Goal: Task Accomplishment & Management: Manage account settings

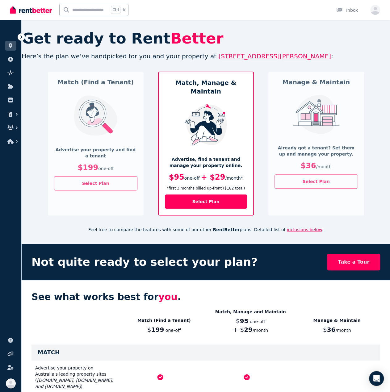
click at [20, 8] on img at bounding box center [31, 9] width 42 height 9
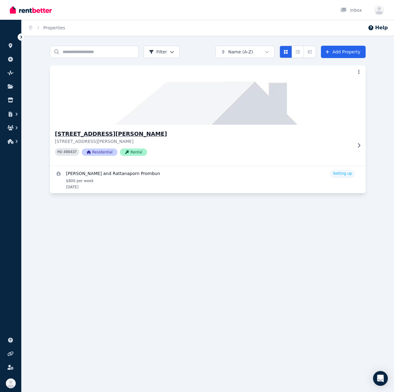
click at [178, 139] on p "[STREET_ADDRESS][PERSON_NAME]" at bounding box center [203, 141] width 297 height 6
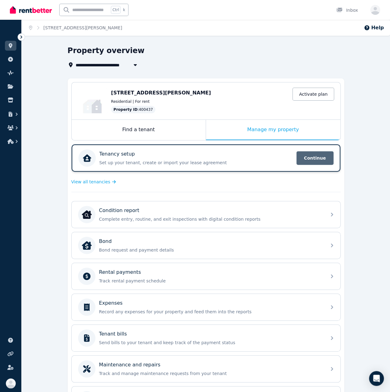
click at [304, 158] on span "Continue" at bounding box center [314, 158] width 37 height 14
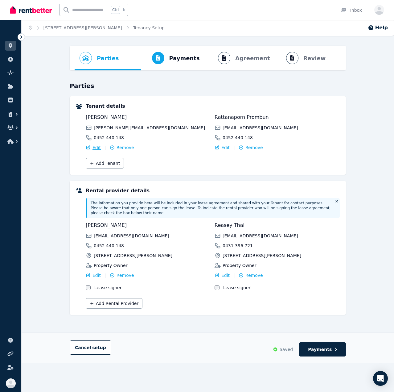
click at [97, 149] on span "Edit" at bounding box center [97, 147] width 8 height 6
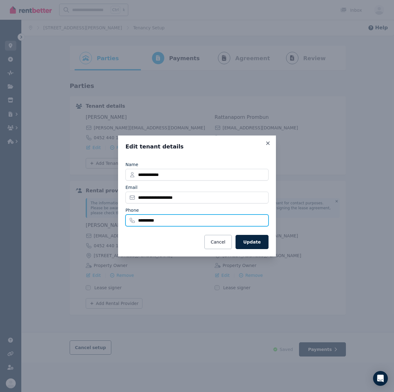
drag, startPoint x: 169, startPoint y: 219, endPoint x: 11, endPoint y: 209, distance: 158.3
click at [11, 209] on div "**********" at bounding box center [197, 196] width 394 height 392
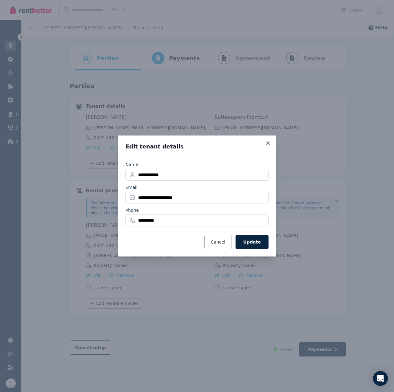
click at [183, 226] on fieldset "**********" at bounding box center [197, 193] width 143 height 71
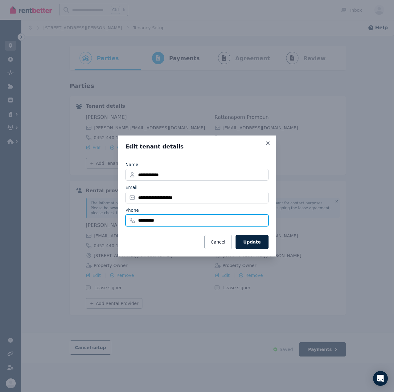
paste input "***"
type input "**********"
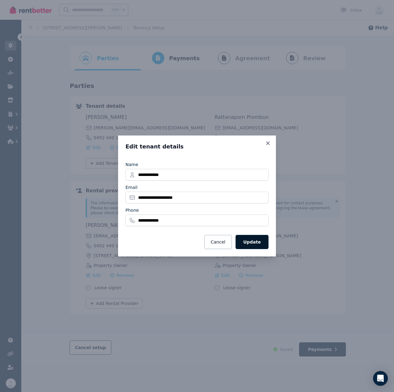
click at [252, 243] on button "Update" at bounding box center [252, 242] width 33 height 14
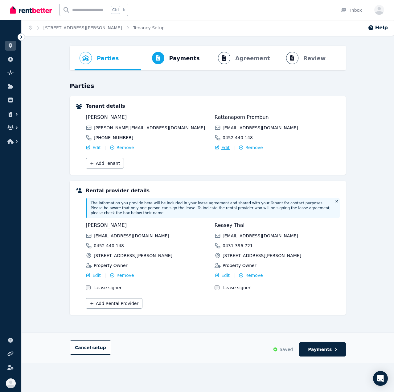
click at [225, 148] on span "Edit" at bounding box center [225, 147] width 8 height 6
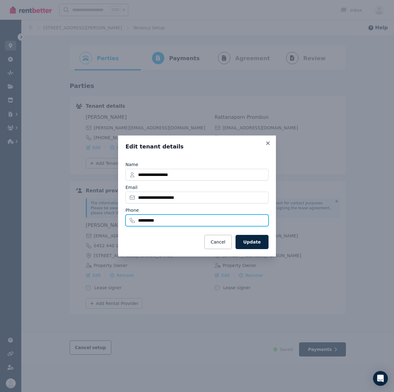
drag, startPoint x: 195, startPoint y: 221, endPoint x: 63, endPoint y: 224, distance: 132.1
click at [63, 224] on div "**********" at bounding box center [197, 196] width 394 height 392
paste input "***"
type input "**********"
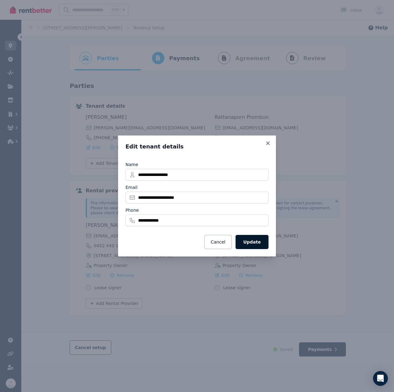
click at [249, 242] on button "Update" at bounding box center [252, 242] width 33 height 14
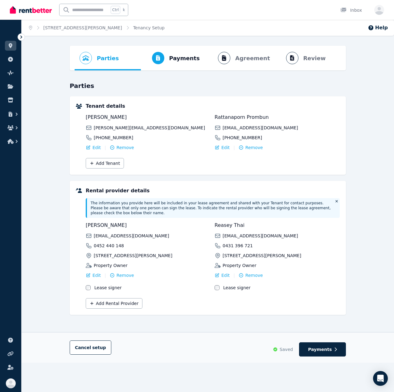
click at [184, 139] on div "[PHONE_NUMBER]" at bounding box center [148, 137] width 125 height 6
click at [60, 29] on link "[STREET_ADDRESS][PERSON_NAME]" at bounding box center [82, 27] width 79 height 5
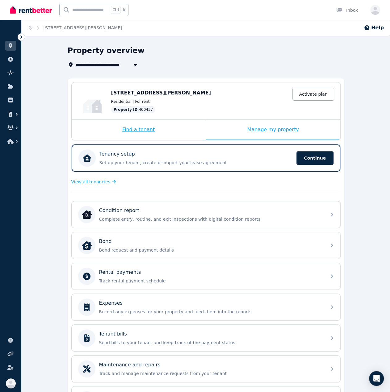
click at [123, 127] on div "Find a tenant" at bounding box center [139, 130] width 134 height 20
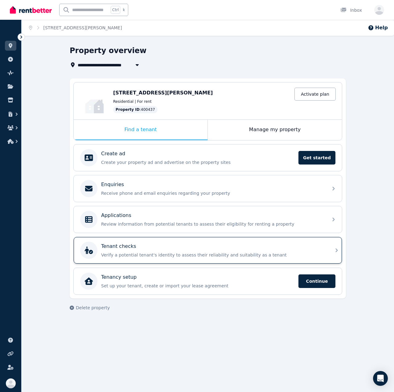
click at [157, 248] on div "Tenant checks" at bounding box center [212, 245] width 223 height 7
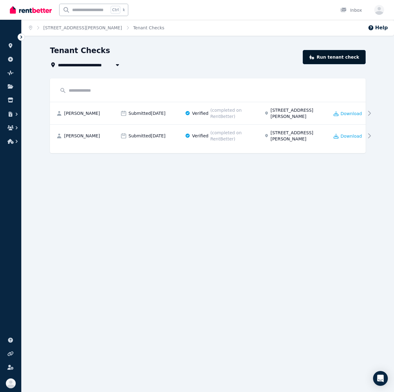
click at [356, 55] on link "Run tenant check" at bounding box center [334, 57] width 63 height 14
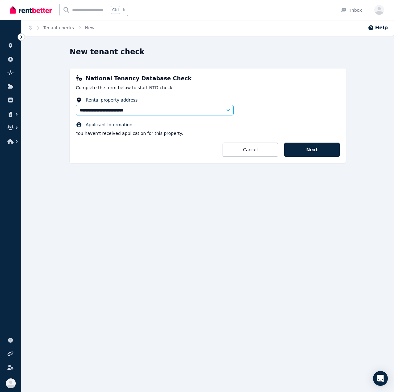
click at [306, 142] on form "**********" at bounding box center [208, 127] width 264 height 60
click at [308, 146] on button "Next" at bounding box center [312, 150] width 56 height 14
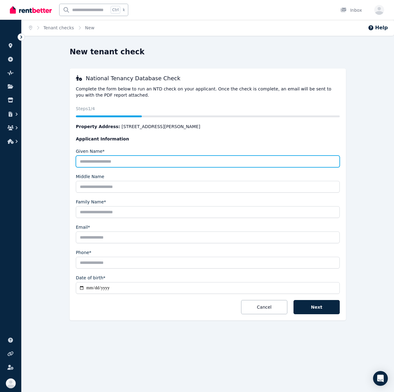
click at [263, 159] on input "Given Name*" at bounding box center [208, 161] width 264 height 12
click at [102, 164] on input "Given Name*" at bounding box center [208, 161] width 264 height 12
type input "**********"
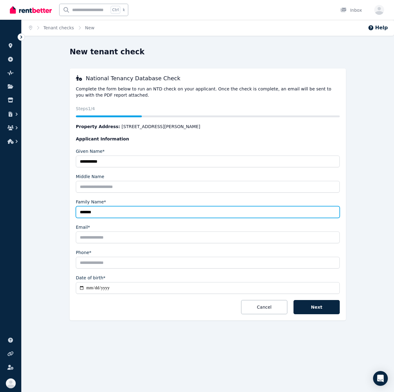
type input "*******"
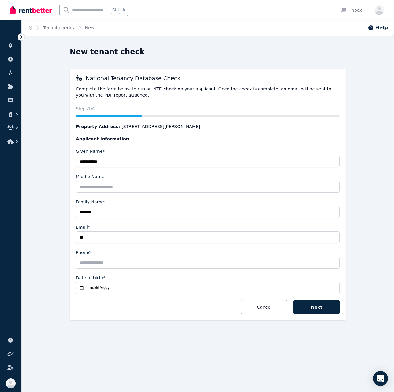
type input "*"
type input "**********"
click at [139, 258] on input "Phone*" at bounding box center [208, 263] width 264 height 12
type input "**********"
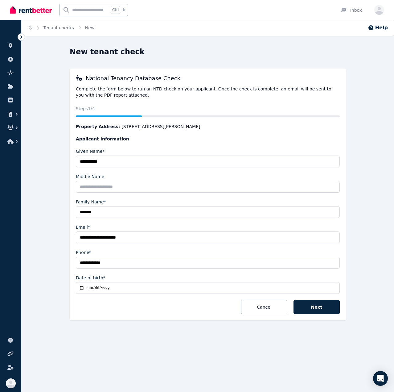
type input "**********"
click at [328, 304] on button "Next" at bounding box center [317, 307] width 46 height 14
click at [137, 240] on input "**********" at bounding box center [208, 237] width 264 height 12
click at [230, 254] on div "Phone*" at bounding box center [208, 252] width 264 height 6
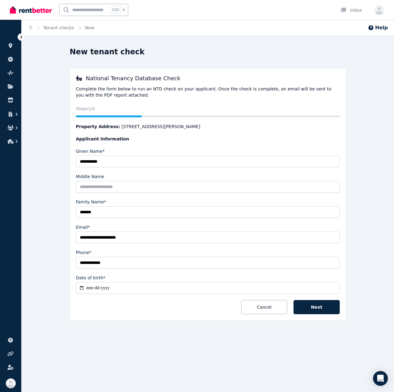
drag, startPoint x: 147, startPoint y: 242, endPoint x: 147, endPoint y: 238, distance: 3.7
click at [147, 242] on input "**********" at bounding box center [208, 237] width 264 height 12
click at [148, 238] on input "**********" at bounding box center [208, 237] width 264 height 12
click at [109, 236] on input "**********" at bounding box center [208, 237] width 264 height 12
click at [101, 236] on input "**********" at bounding box center [208, 237] width 264 height 12
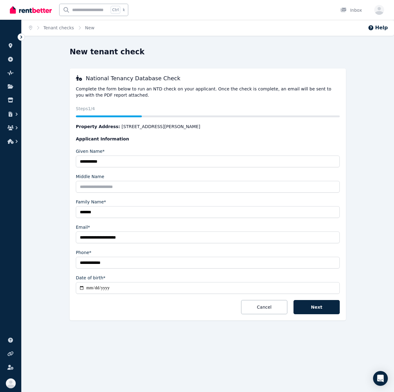
type input "**********"
click at [222, 350] on div "**********" at bounding box center [197, 196] width 394 height 392
click at [325, 304] on button "Next" at bounding box center [317, 307] width 46 height 14
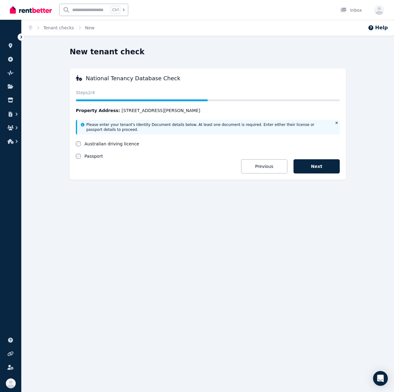
click at [98, 142] on label "Australian driving licence" at bounding box center [112, 144] width 55 height 6
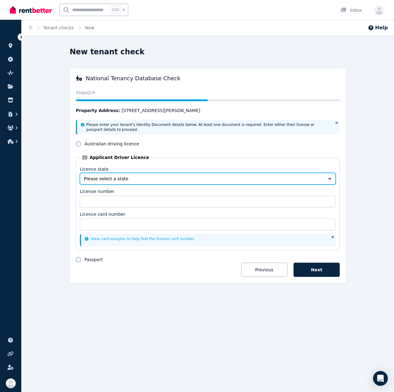
click at [98, 179] on span "Please select a state" at bounding box center [203, 179] width 239 height 6
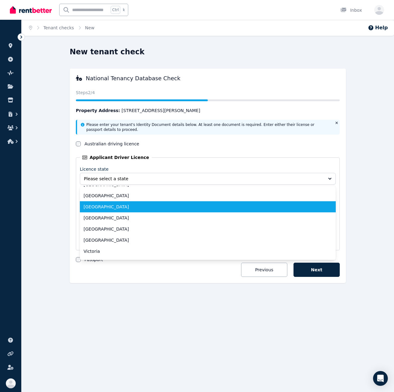
scroll to position [28, 0]
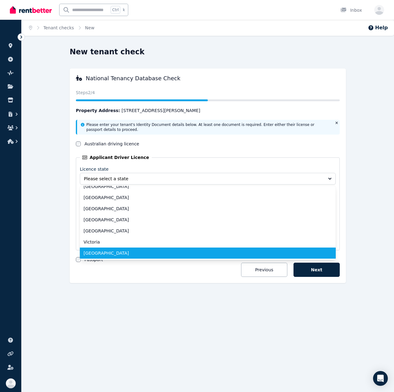
click at [118, 251] on span "[GEOGRAPHIC_DATA]" at bounding box center [204, 253] width 241 height 6
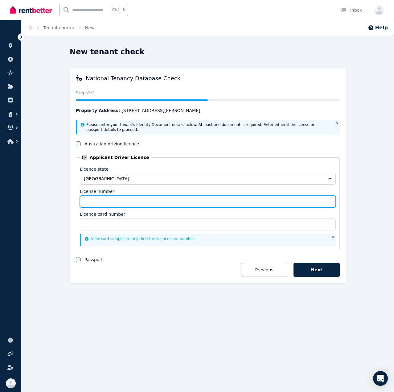
click at [104, 201] on input "License number" at bounding box center [208, 202] width 256 height 12
type input "*******"
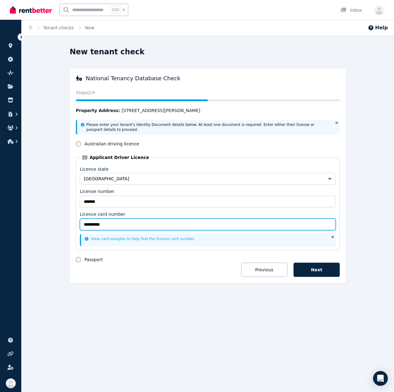
type input "**********"
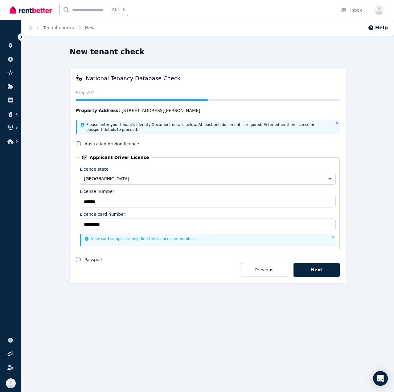
drag, startPoint x: 186, startPoint y: 289, endPoint x: 176, endPoint y: 286, distance: 10.4
click at [181, 288] on div "**********" at bounding box center [208, 173] width 276 height 253
click at [87, 256] on label "Passport" at bounding box center [94, 259] width 19 height 6
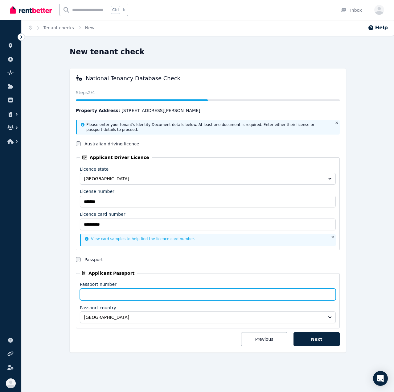
click at [105, 288] on input "Passport number" at bounding box center [208, 294] width 256 height 12
type input "*********"
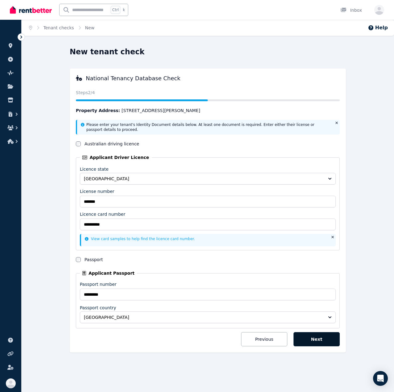
click at [310, 336] on button "Next" at bounding box center [317, 339] width 46 height 14
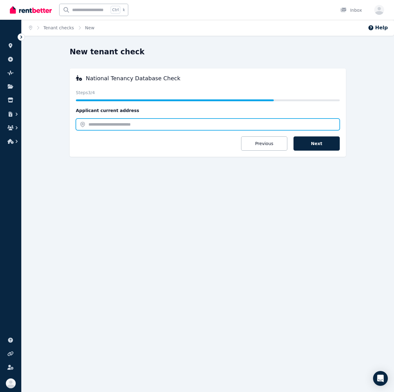
click at [184, 120] on input "text" at bounding box center [208, 124] width 264 height 12
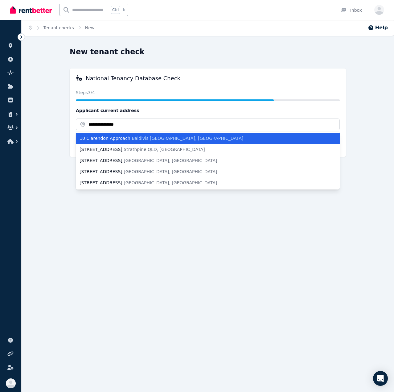
click at [184, 137] on div "10 Clarendon Approach , Baldivis WA, Australia" at bounding box center [204, 138] width 249 height 6
type input "**********"
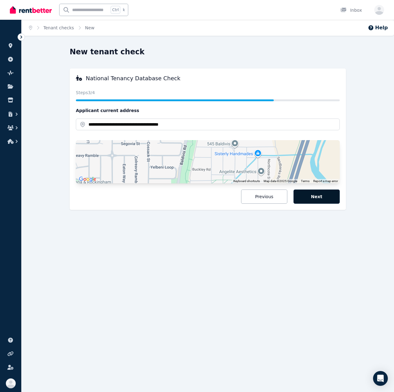
click at [326, 195] on button "Next" at bounding box center [317, 196] width 46 height 14
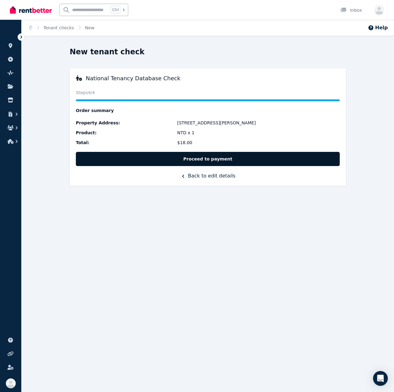
click at [240, 162] on button "Proceed to payment" at bounding box center [208, 159] width 264 height 14
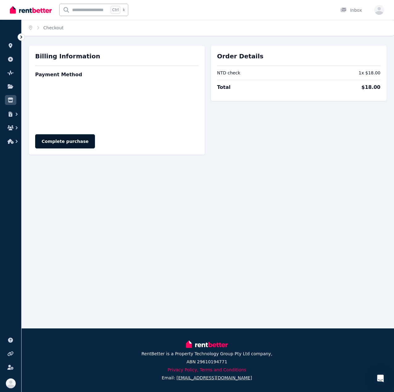
click at [50, 140] on button "Complete purchase" at bounding box center [65, 141] width 60 height 14
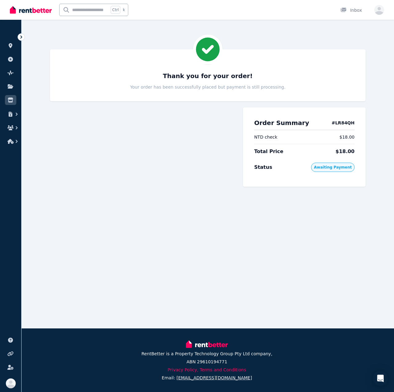
click at [107, 168] on div at bounding box center [143, 148] width 187 height 95
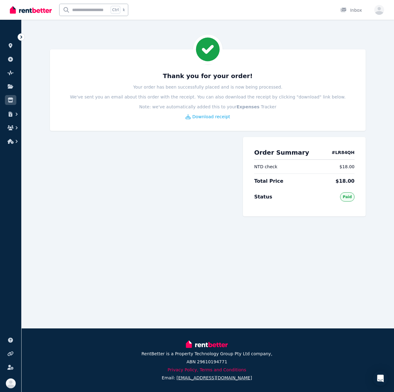
drag, startPoint x: 162, startPoint y: 170, endPoint x: 166, endPoint y: 168, distance: 4.2
click at [163, 170] on div at bounding box center [143, 178] width 187 height 95
click at [26, 11] on img at bounding box center [31, 9] width 42 height 9
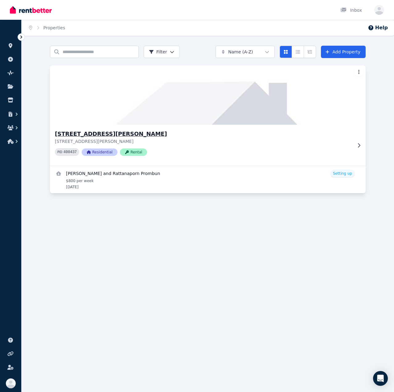
click at [178, 139] on p "[STREET_ADDRESS][PERSON_NAME]" at bounding box center [203, 141] width 297 height 6
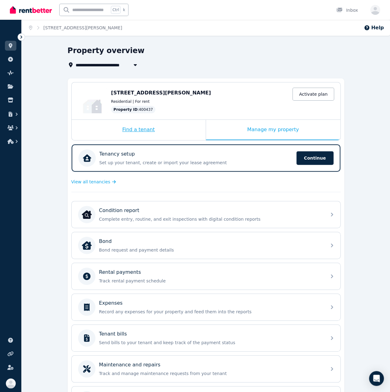
click at [170, 130] on div "Find a tenant" at bounding box center [139, 130] width 134 height 20
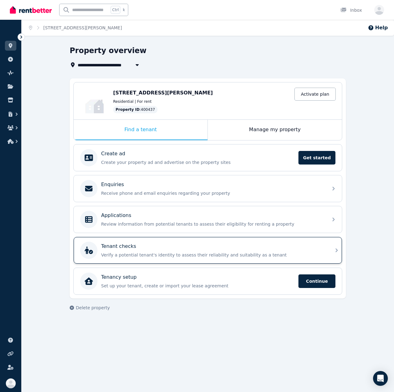
click at [190, 242] on div "Tenant checks" at bounding box center [212, 245] width 223 height 7
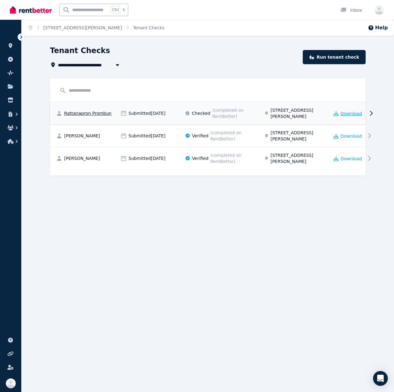
click at [341, 112] on span "Download" at bounding box center [352, 113] width 22 height 6
click at [194, 210] on div "**********" at bounding box center [197, 196] width 394 height 392
click at [325, 91] on input "text" at bounding box center [208, 91] width 304 height 12
click at [189, 114] on icon at bounding box center [187, 113] width 4 height 4
click at [196, 91] on input "text" at bounding box center [208, 91] width 304 height 12
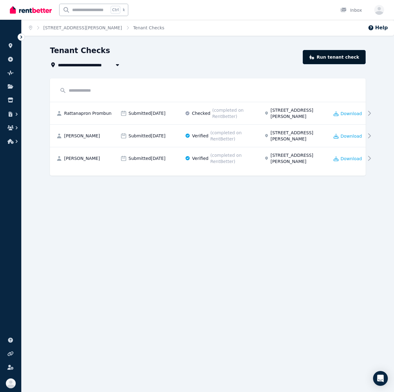
click at [349, 60] on link "Run tenant check" at bounding box center [334, 57] width 63 height 14
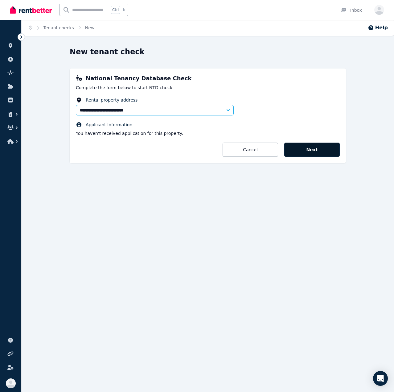
click at [329, 153] on button "Next" at bounding box center [312, 150] width 56 height 14
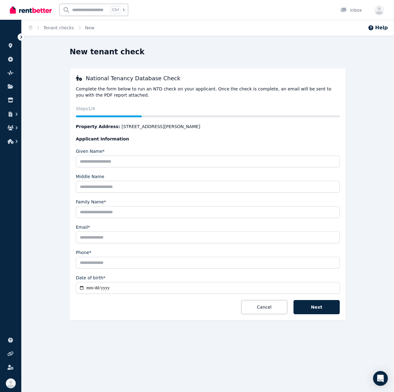
click at [237, 169] on fieldset "Given Name* Middle Name Family Name* Email* Phone* Date of birth*" at bounding box center [208, 224] width 264 height 152
click at [240, 163] on input "Given Name*" at bounding box center [208, 161] width 264 height 12
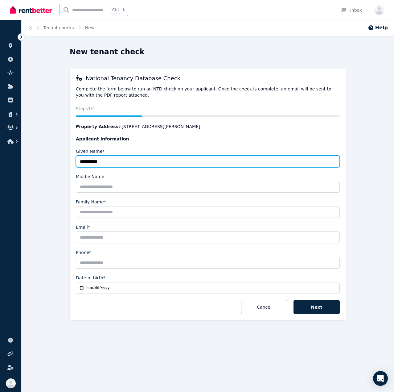
type input "**********"
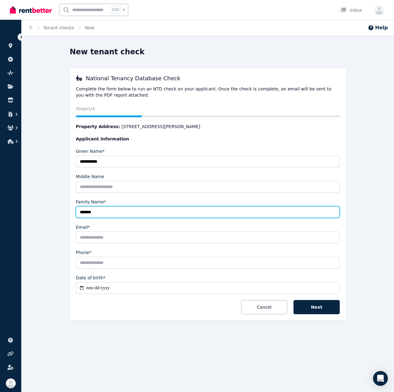
type input "*******"
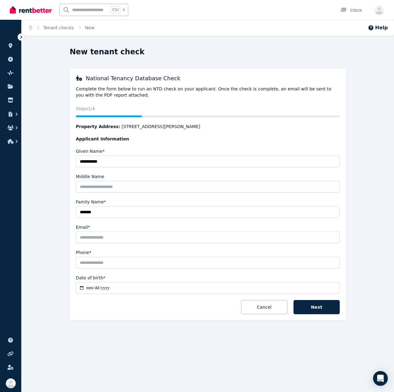
type input "*"
type input "**********"
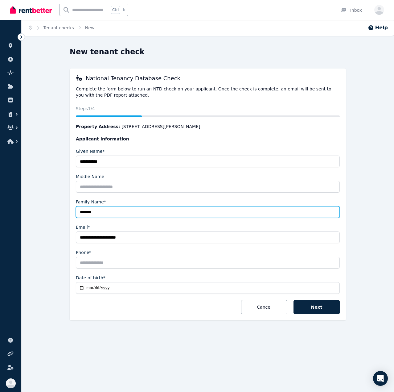
click at [143, 213] on input "*******" at bounding box center [208, 212] width 264 height 12
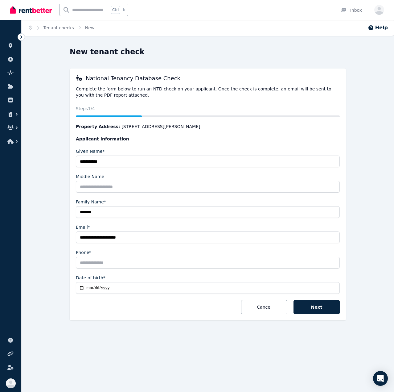
click at [130, 264] on input "Phone*" at bounding box center [208, 263] width 264 height 12
type input "**********"
click at [122, 285] on input "Date of birth*" at bounding box center [208, 288] width 264 height 12
type input "**********"
click at [182, 322] on div "**********" at bounding box center [208, 192] width 276 height 291
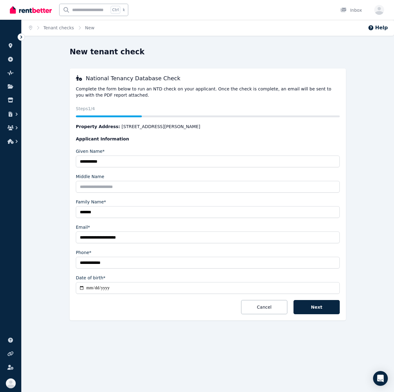
click at [315, 308] on button "Next" at bounding box center [317, 307] width 46 height 14
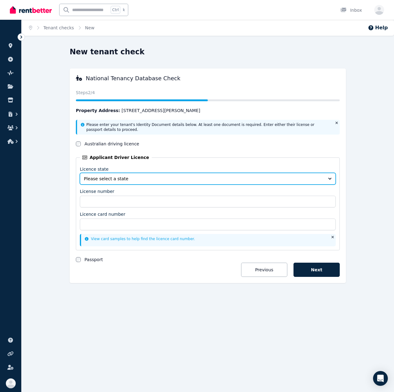
click at [100, 177] on span "Please select a state" at bounding box center [203, 179] width 239 height 6
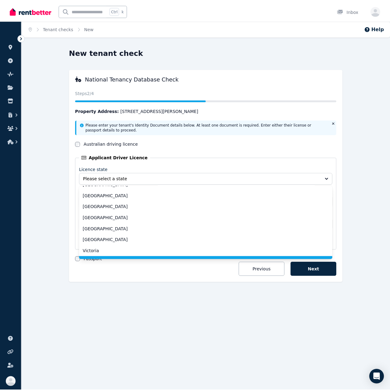
scroll to position [28, 0]
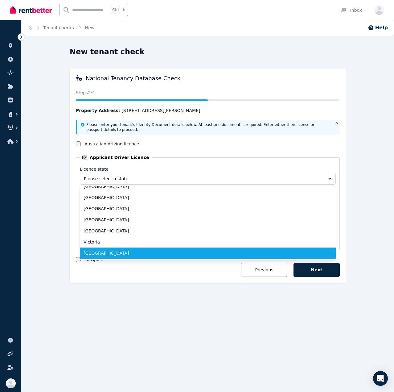
click at [105, 255] on span "[GEOGRAPHIC_DATA]" at bounding box center [204, 253] width 241 height 6
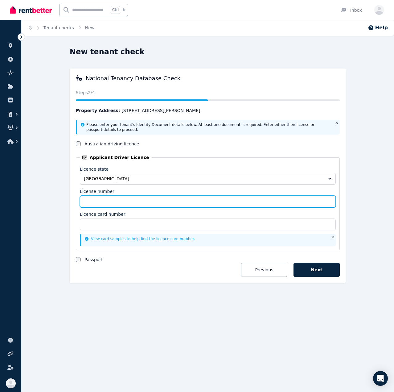
click at [106, 198] on input "License number" at bounding box center [208, 202] width 256 height 12
type input "*******"
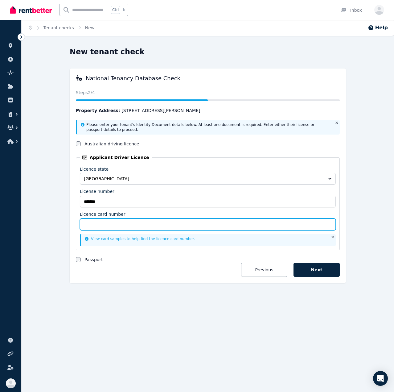
click at [110, 226] on input "Licence card number" at bounding box center [208, 224] width 256 height 12
type input "**********"
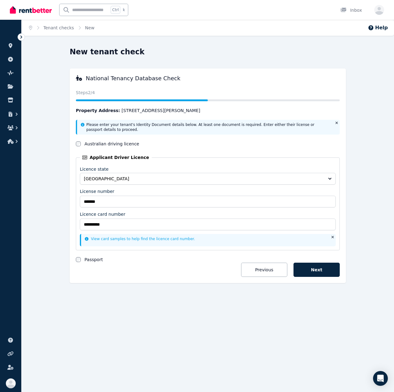
click at [85, 260] on label "Passport" at bounding box center [94, 259] width 19 height 6
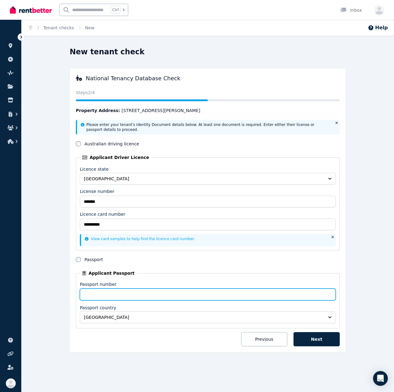
click at [106, 296] on input "Passport number" at bounding box center [208, 294] width 256 height 12
type input "*********"
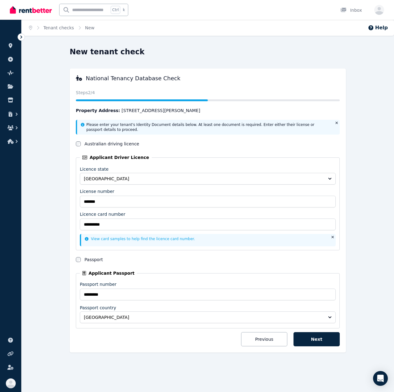
click at [169, 352] on div "**********" at bounding box center [208, 208] width 276 height 323
click at [302, 334] on button "Next" at bounding box center [317, 339] width 46 height 14
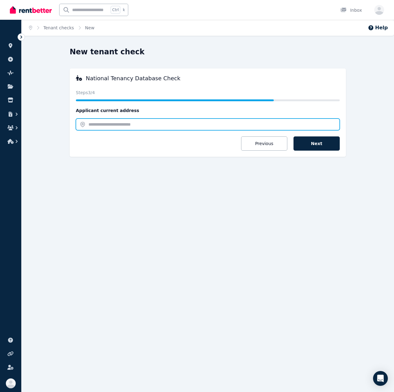
click at [177, 122] on input "text" at bounding box center [208, 124] width 264 height 12
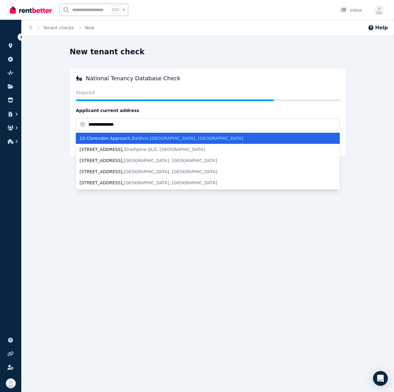
click at [147, 138] on span "Baldivis WA, Australia" at bounding box center [188, 138] width 112 height 5
type input "**********"
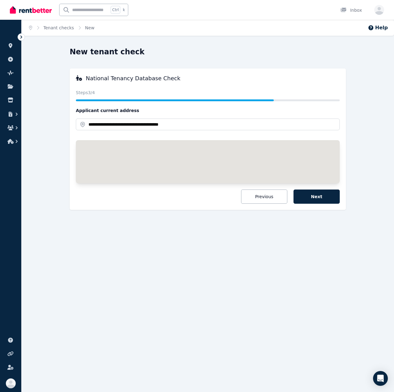
click at [228, 180] on div at bounding box center [208, 161] width 264 height 43
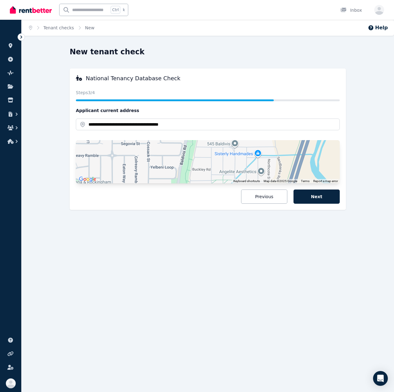
click at [327, 198] on button "Next" at bounding box center [317, 196] width 46 height 14
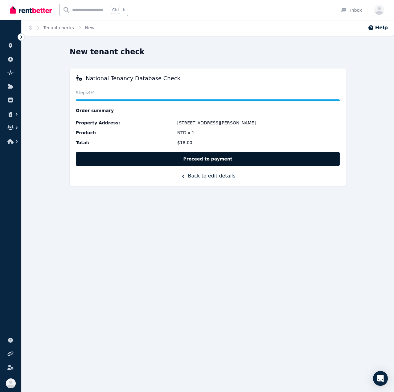
click at [235, 157] on button "Proceed to payment" at bounding box center [208, 159] width 264 height 14
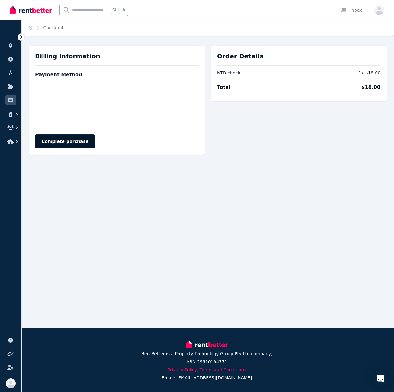
click at [62, 140] on button "Complete purchase" at bounding box center [65, 141] width 60 height 14
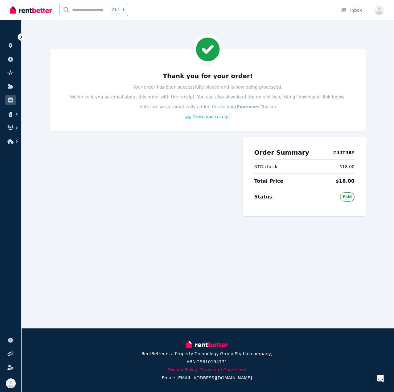
drag, startPoint x: 212, startPoint y: 138, endPoint x: 196, endPoint y: 144, distance: 17.1
click at [211, 139] on div at bounding box center [143, 178] width 187 height 95
click at [6, 44] on link at bounding box center [10, 46] width 11 height 10
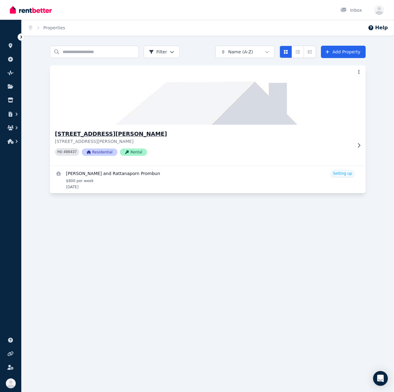
click at [205, 159] on div "457 Abernethy Rd, Cloverdale 457 Abernethy Rd, Cloverdale WA 6105 PID 400437 Re…" at bounding box center [203, 145] width 297 height 31
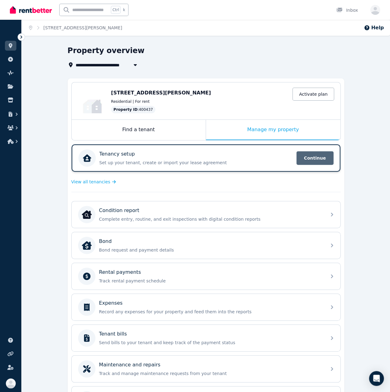
click at [323, 155] on span "Continue" at bounding box center [314, 158] width 37 height 14
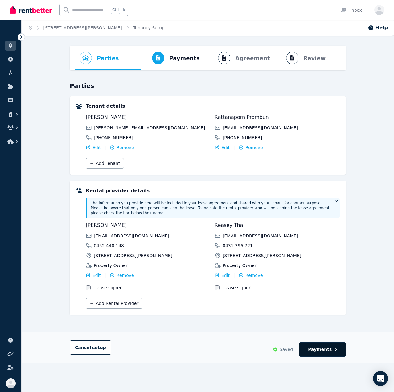
click at [318, 346] on span "Payments" at bounding box center [320, 349] width 24 height 6
select select "**********"
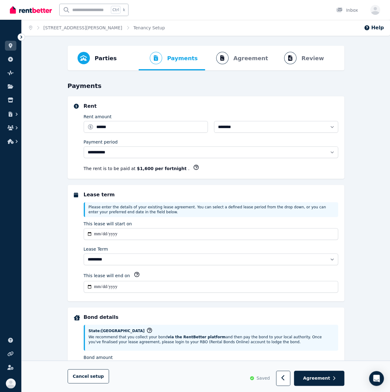
select select "**********"
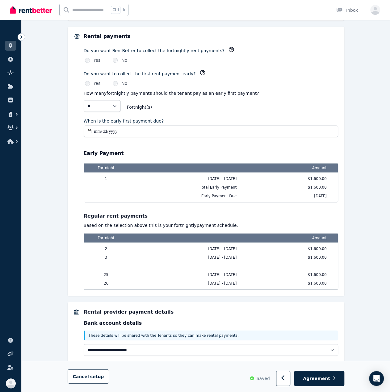
scroll to position [466, 0]
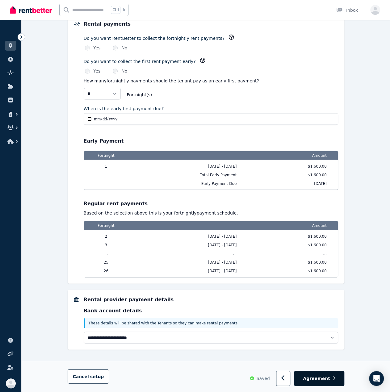
click at [326, 383] on button "Agreement" at bounding box center [319, 378] width 50 height 15
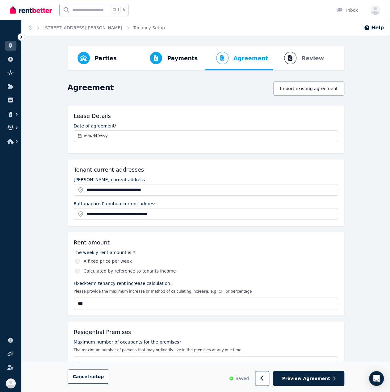
click at [262, 143] on div "**********" at bounding box center [206, 130] width 276 height 48
click at [296, 268] on div "Calculated by reference to tenants income" at bounding box center [206, 271] width 263 height 6
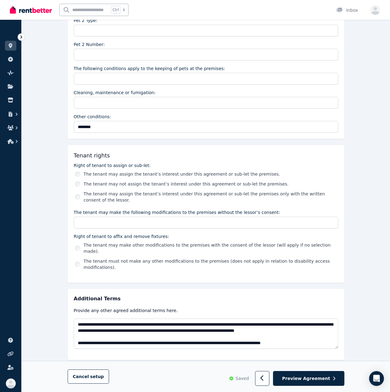
scroll to position [679, 0]
click at [324, 379] on span "Preview Agreement" at bounding box center [306, 378] width 48 height 6
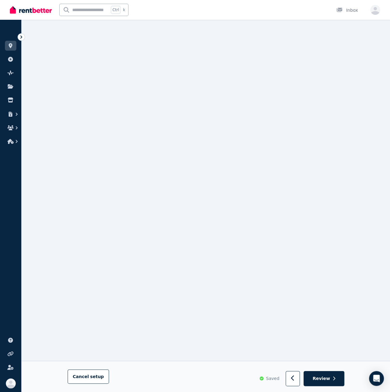
scroll to position [5679, 0]
click at [326, 376] on span "Review" at bounding box center [321, 378] width 18 height 6
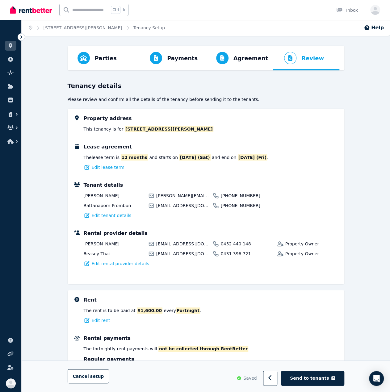
click at [321, 216] on div "Tenant details Matteo Barile matteo.barile@yahoo.it 375 973 8220 Rattanaporn Pr…" at bounding box center [211, 199] width 254 height 37
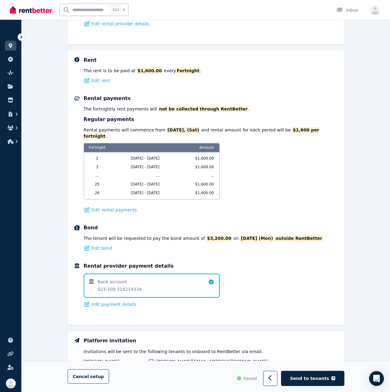
scroll to position [280, 0]
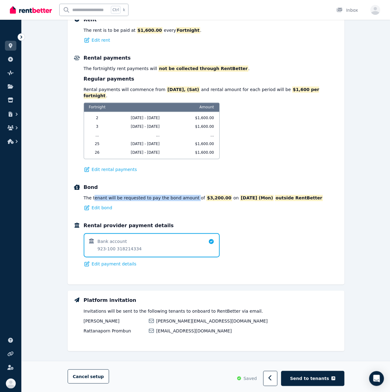
drag, startPoint x: 93, startPoint y: 189, endPoint x: 186, endPoint y: 193, distance: 92.6
click at [186, 195] on div "The tenant will be requested to pay the bond amount of $3,200.00 on 15/09/2025 …" at bounding box center [203, 198] width 239 height 6
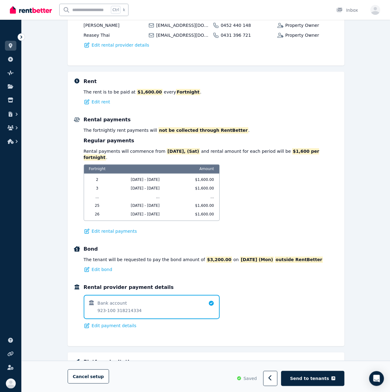
drag, startPoint x: 186, startPoint y: 193, endPoint x: 290, endPoint y: 147, distance: 113.4
click at [290, 147] on div "Rental payments The Fortnightly rent payments will not be collected through Ren…" at bounding box center [211, 175] width 254 height 118
click at [246, 151] on div "Rental payments will commence from 04/10/2025, (Sat) and rental amount for each…" at bounding box center [211, 154] width 254 height 12
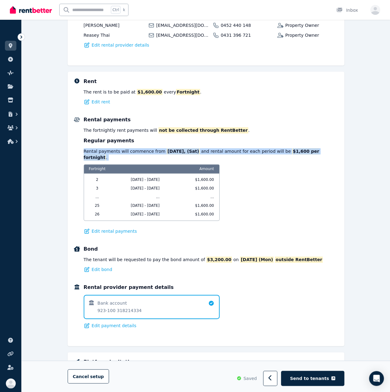
click at [132, 152] on div "Rental payments will commence from 04/10/2025, (Sat) and rental amount for each…" at bounding box center [211, 154] width 254 height 12
drag, startPoint x: 105, startPoint y: 151, endPoint x: 132, endPoint y: 152, distance: 27.2
click at [132, 152] on div "Rental payments will commence from 04/10/2025, (Sat) and rental amount for each…" at bounding box center [211, 154] width 254 height 12
click at [104, 154] on div "Rental payments will commence from 04/10/2025, (Sat) and rental amount for each…" at bounding box center [211, 154] width 254 height 12
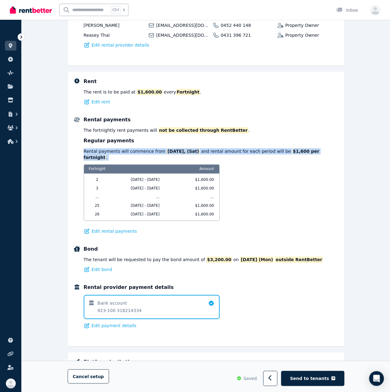
click at [104, 154] on div "Rental payments will commence from 04/10/2025, (Sat) and rental amount for each…" at bounding box center [211, 154] width 254 height 12
click at [109, 131] on span "Fortnightly" at bounding box center [104, 130] width 23 height 5
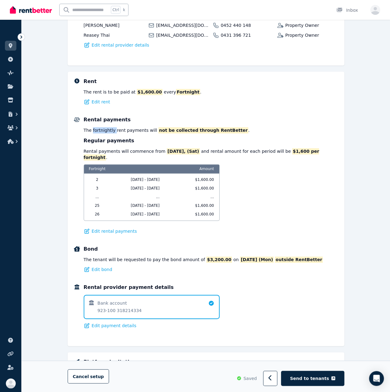
click at [109, 131] on span "Fortnightly" at bounding box center [104, 130] width 23 height 5
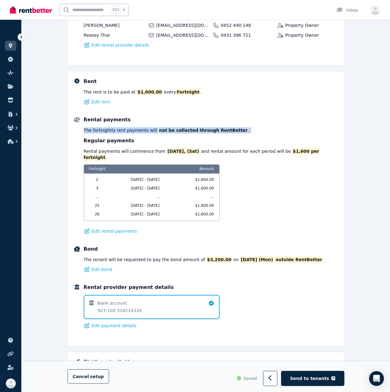
click at [109, 131] on span "Fortnightly" at bounding box center [104, 130] width 23 height 5
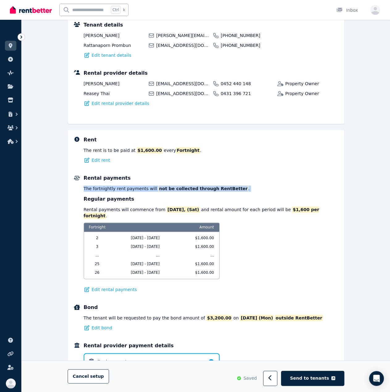
scroll to position [157, 0]
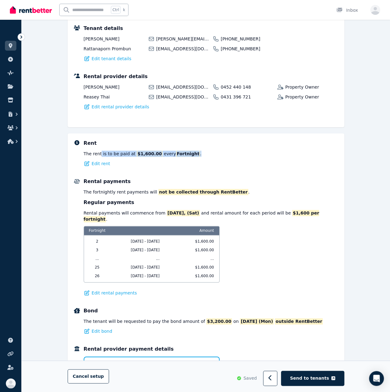
drag, startPoint x: 110, startPoint y: 153, endPoint x: 204, endPoint y: 157, distance: 93.8
click at [204, 157] on div "Rent The rent is to be paid at $1,600.00 every Fortnight . Edit rent" at bounding box center [211, 152] width 254 height 27
click at [215, 205] on div "Rental payments The Fortnightly rent payments will not be collected through Ren…" at bounding box center [211, 237] width 254 height 118
drag, startPoint x: 209, startPoint y: 214, endPoint x: 249, endPoint y: 213, distance: 40.4
click at [249, 213] on div "Rental payments will commence from 04/10/2025, (Sat) and rental amount for each…" at bounding box center [211, 216] width 254 height 12
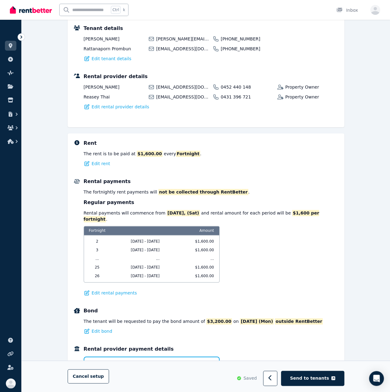
click at [325, 287] on div "Rental payments The Fortnightly rent payments will not be collected through Ren…" at bounding box center [211, 237] width 254 height 118
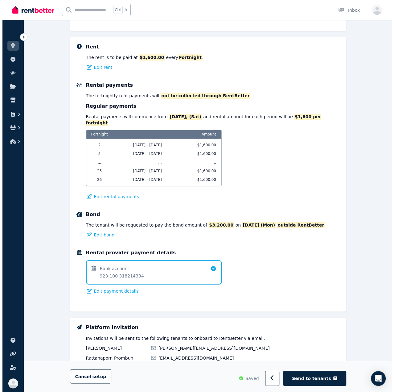
scroll to position [280, 0]
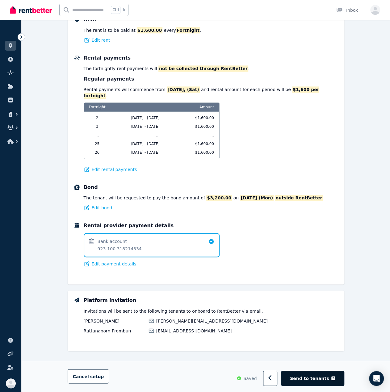
click at [316, 380] on span "Send to tenants" at bounding box center [309, 378] width 39 height 6
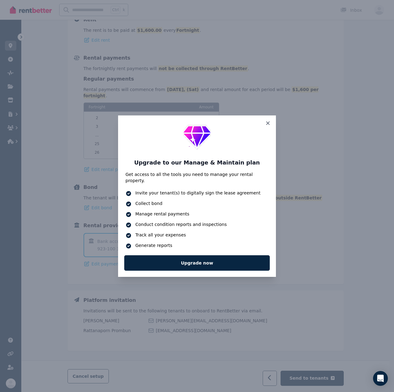
click at [139, 177] on p "Get access to all the tools you need to manage your rental property." at bounding box center [197, 177] width 143 height 12
click at [154, 192] on span "Invite your tenant(s) to digitally sign the lease agreement" at bounding box center [201, 193] width 133 height 6
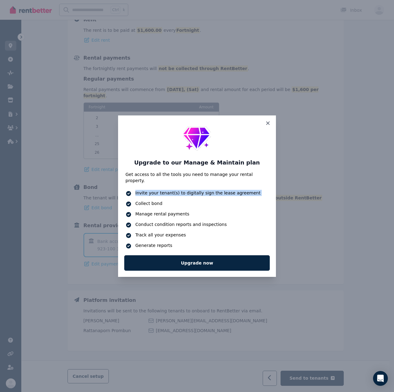
click at [154, 192] on span "Invite your tenant(s) to digitally sign the lease agreement" at bounding box center [201, 193] width 133 height 6
click at [152, 201] on span "Collect bond" at bounding box center [201, 203] width 133 height 6
click at [153, 214] on div "Manage rental payments" at bounding box center [197, 214] width 143 height 7
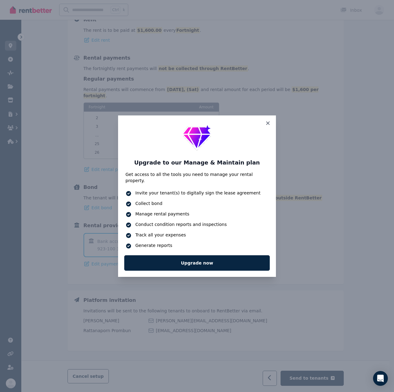
click at [154, 211] on span "Manage rental payments" at bounding box center [201, 214] width 133 height 6
click at [155, 221] on span "Conduct condition reports and inspections" at bounding box center [201, 224] width 133 height 6
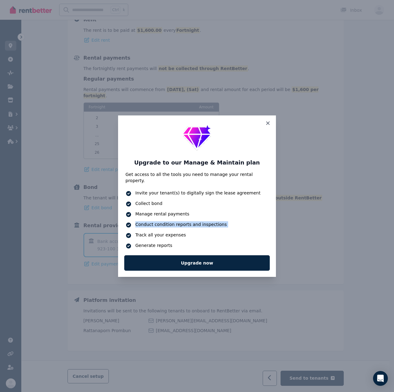
click at [155, 221] on span "Conduct condition reports and inspections" at bounding box center [201, 224] width 133 height 6
click at [154, 232] on span "Track all your expenses" at bounding box center [201, 235] width 133 height 6
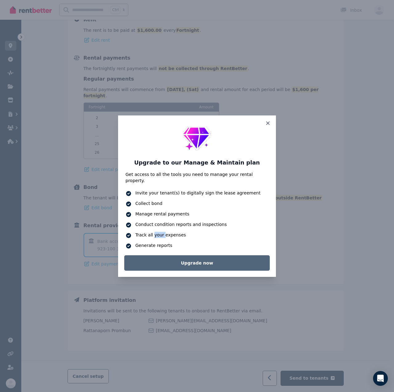
click at [168, 258] on link "Upgrade now" at bounding box center [197, 262] width 146 height 15
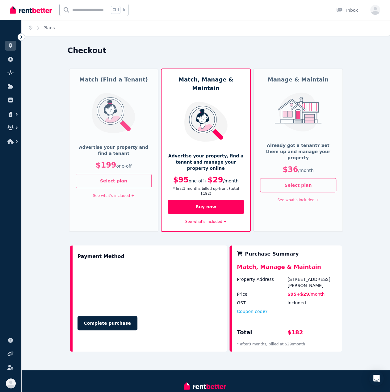
click at [293, 125] on img at bounding box center [297, 112] width 51 height 39
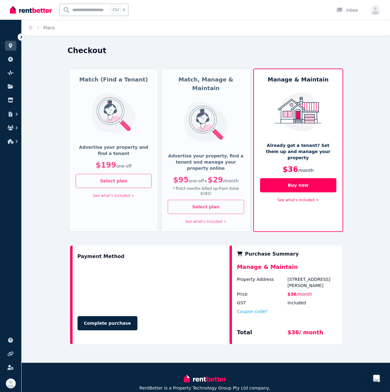
click at [286, 198] on link "See what's included +" at bounding box center [297, 200] width 41 height 4
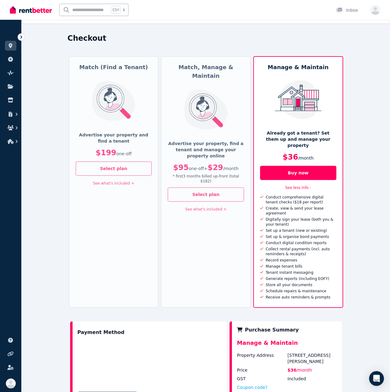
scroll to position [31, 0]
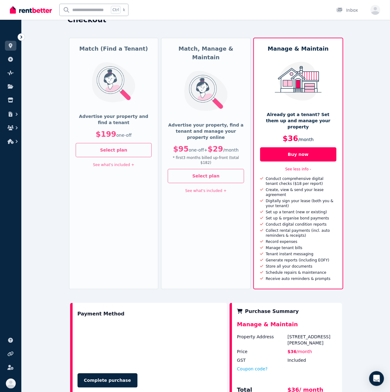
click at [208, 187] on div "Match, Manage & Maintain Advertise your property, find a tenant and manage your…" at bounding box center [206, 163] width 90 height 251
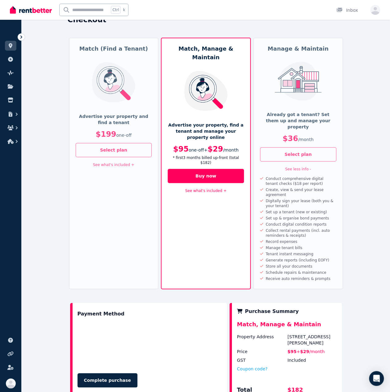
click at [210, 181] on div "Match, Manage & Maintain Advertise your property, find a tenant and manage your…" at bounding box center [206, 163] width 90 height 251
click at [212, 188] on link "See what's included +" at bounding box center [205, 190] width 41 height 4
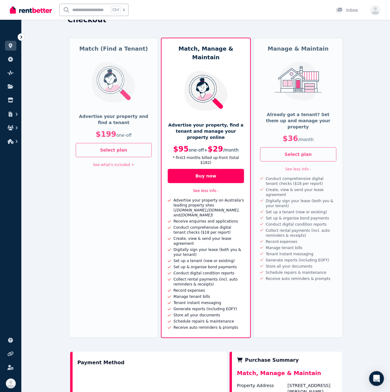
click at [299, 222] on div "Conduct digital condition reports" at bounding box center [294, 224] width 63 height 5
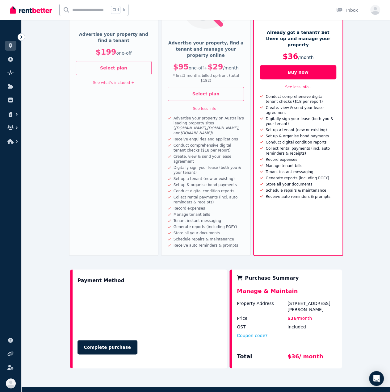
scroll to position [147, 0]
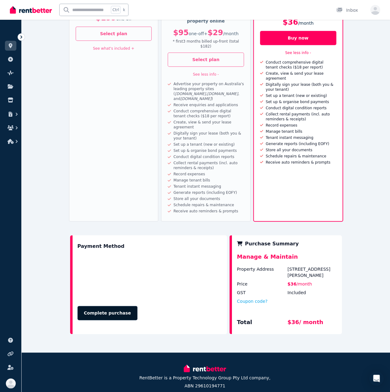
click at [107, 306] on button "Complete purchase" at bounding box center [107, 313] width 60 height 14
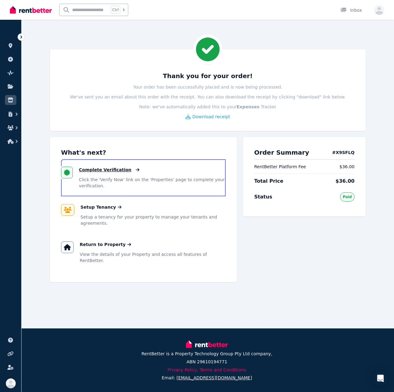
click at [102, 168] on span "Complete Verification" at bounding box center [105, 170] width 52 height 6
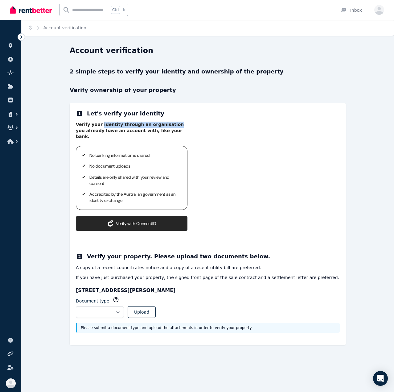
drag, startPoint x: 86, startPoint y: 124, endPoint x: 151, endPoint y: 122, distance: 65.1
click at [151, 122] on p "Verify your identity through an organisation you already have an account with, …" at bounding box center [132, 131] width 112 height 18
click at [164, 125] on p "Verify your identity through an organisation you already have an account with, …" at bounding box center [132, 131] width 112 height 18
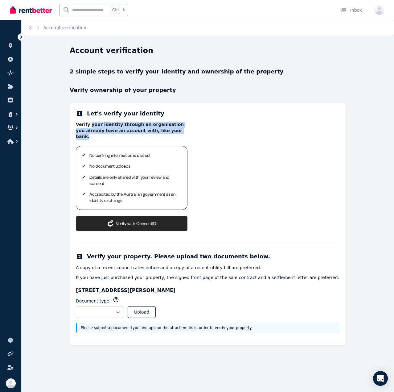
click at [117, 130] on p "Verify your identity through an organisation you already have an account with, …" at bounding box center [132, 131] width 112 height 18
click at [203, 134] on div "Verify your identity through an organisation you already have an account with, …" at bounding box center [208, 176] width 264 height 109
click at [159, 221] on button "Verify with ConnectID" at bounding box center [132, 223] width 112 height 15
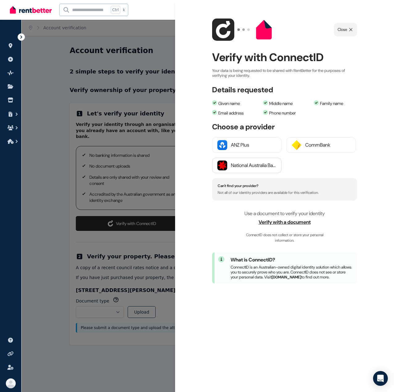
click at [250, 165] on div "National Australia Bank" at bounding box center [253, 165] width 45 height 7
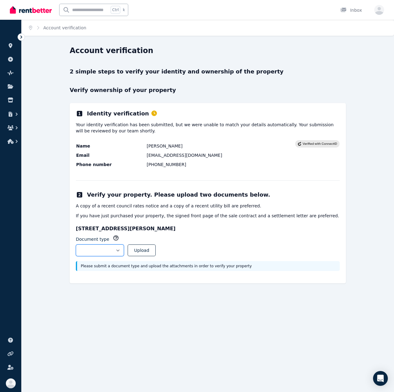
click at [114, 250] on select "**********" at bounding box center [100, 250] width 48 height 12
click at [102, 205] on p "A copy of a recent council rates notice and a copy of a recent utility bill are…" at bounding box center [208, 206] width 264 height 6
drag, startPoint x: 81, startPoint y: 204, endPoint x: 145, endPoint y: 205, distance: 63.9
click at [145, 205] on p "A copy of a recent council rates notice and a copy of a recent utility bill are…" at bounding box center [208, 206] width 264 height 6
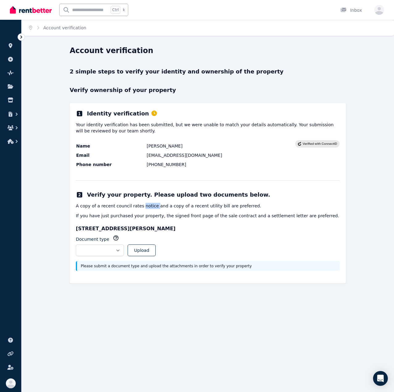
click at [145, 205] on p "A copy of a recent council rates notice and a copy of a recent utility bill are…" at bounding box center [208, 206] width 264 height 6
click at [124, 216] on p "If you have just purchased your property, the signed front page of the sale con…" at bounding box center [208, 216] width 264 height 6
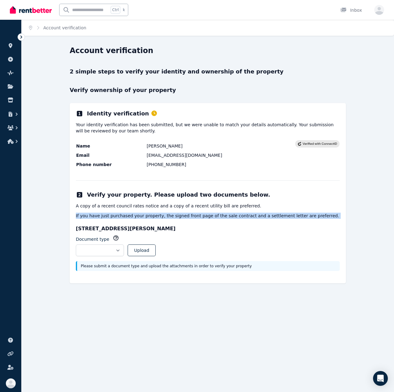
click at [124, 216] on p "If you have just purchased your property, the signed front page of the sale con…" at bounding box center [208, 216] width 264 height 6
click at [123, 217] on p "If you have just purchased your property, the signed front page of the sale con…" at bounding box center [208, 216] width 264 height 6
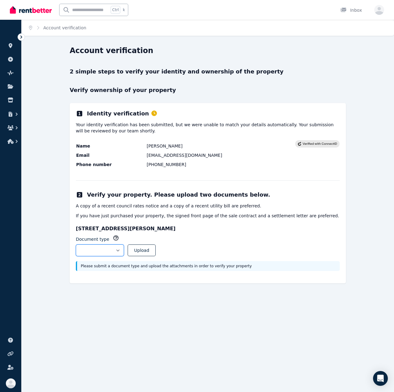
click at [123, 248] on select "**********" at bounding box center [100, 250] width 48 height 12
click at [259, 236] on div "**********" at bounding box center [208, 248] width 264 height 26
click at [124, 245] on select "**********" at bounding box center [100, 250] width 48 height 12
select select "**********"
click at [76, 244] on select "**********" at bounding box center [100, 250] width 48 height 12
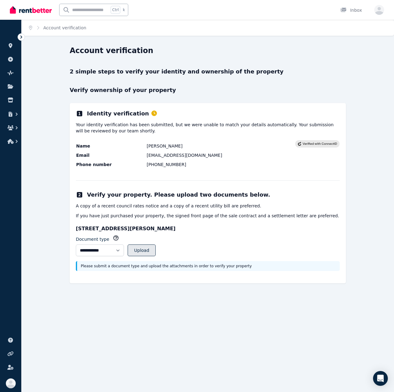
click at [154, 248] on button "Upload" at bounding box center [142, 250] width 28 height 12
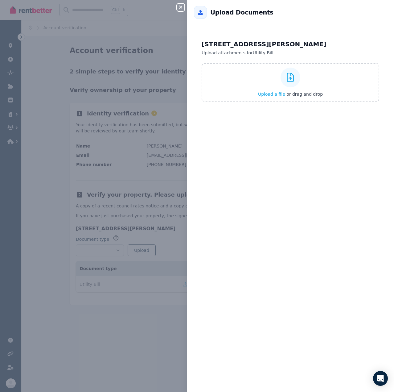
click at [288, 90] on div "Upload a file or drag and drop" at bounding box center [290, 82] width 65 height 37
click at [0, 0] on input "Upload a file or drag and drop" at bounding box center [0, 0] width 0 height 0
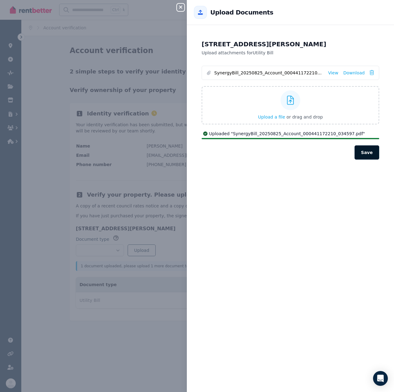
click at [365, 150] on button "Save" at bounding box center [367, 152] width 25 height 14
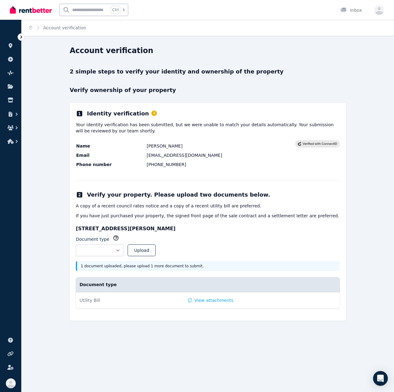
click at [255, 259] on div "**********" at bounding box center [208, 248] width 264 height 26
click at [121, 251] on select "**********" at bounding box center [100, 250] width 48 height 12
click at [211, 237] on div "**********" at bounding box center [208, 248] width 264 height 26
click at [269, 214] on p "If you have just purchased your property, the signed front page of the sale con…" at bounding box center [208, 216] width 264 height 6
click at [141, 250] on div "**********" at bounding box center [208, 248] width 264 height 26
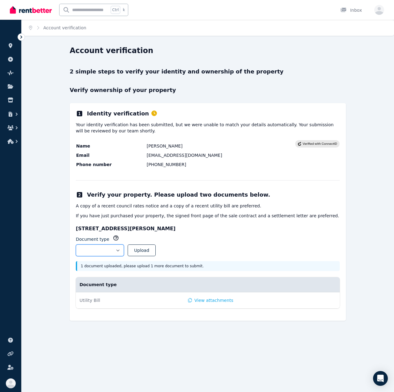
click at [124, 248] on select "**********" at bounding box center [100, 250] width 48 height 12
click at [76, 244] on select "**********" at bounding box center [100, 250] width 48 height 12
click at [124, 254] on select "**********" at bounding box center [100, 250] width 48 height 12
select select "**********"
click at [76, 244] on select "**********" at bounding box center [100, 250] width 48 height 12
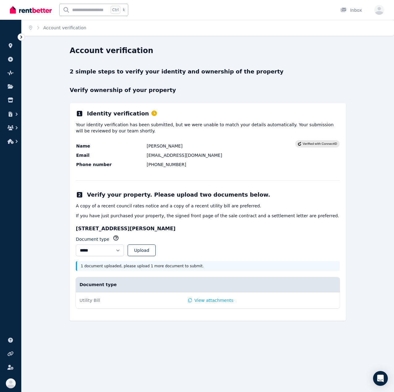
click at [212, 266] on p "1 document uploaded, please upload 1 more document to submit." at bounding box center [208, 265] width 255 height 5
click at [156, 253] on button "Upload" at bounding box center [142, 250] width 28 height 12
select select
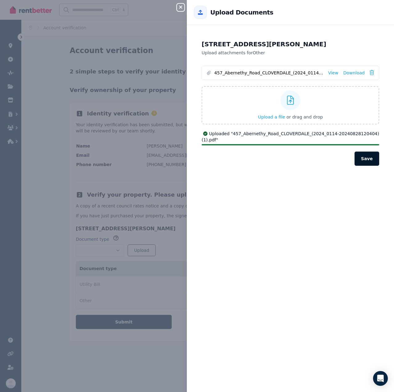
click at [367, 159] on button "Save" at bounding box center [367, 158] width 25 height 14
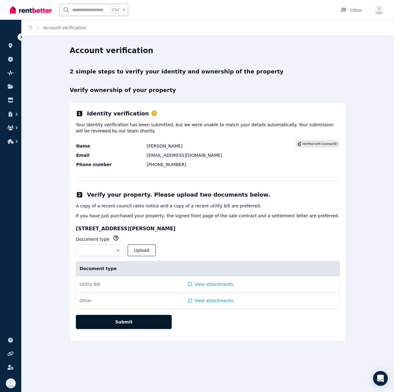
click at [150, 325] on button "Submit" at bounding box center [124, 322] width 96 height 14
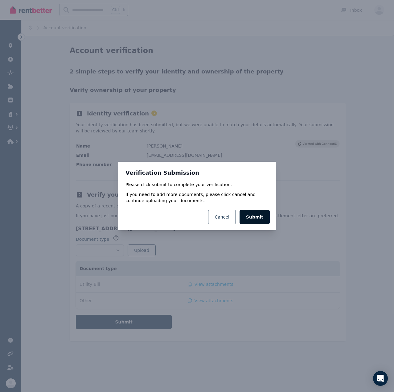
click at [257, 217] on button "Submit" at bounding box center [255, 217] width 30 height 14
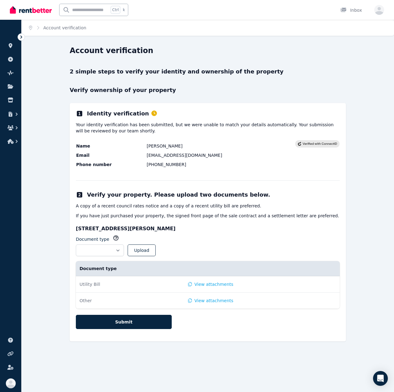
click at [260, 218] on p "If you have just purchased your property, the signed front page of the sale con…" at bounding box center [208, 216] width 264 height 6
click at [87, 72] on p "2 simple steps to verify your identity and ownership of the property" at bounding box center [208, 71] width 276 height 9
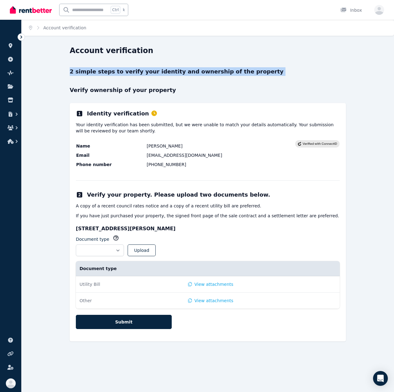
click at [87, 72] on p "2 simple steps to verify your identity and ownership of the property" at bounding box center [208, 71] width 276 height 9
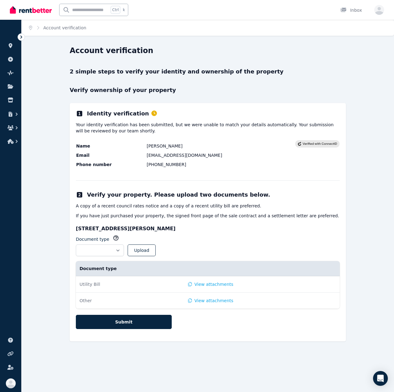
click at [84, 92] on p "Verify ownership of your property" at bounding box center [208, 90] width 276 height 9
click at [251, 176] on div "**********" at bounding box center [208, 222] width 276 height 238
drag, startPoint x: 86, startPoint y: 125, endPoint x: 111, endPoint y: 125, distance: 24.7
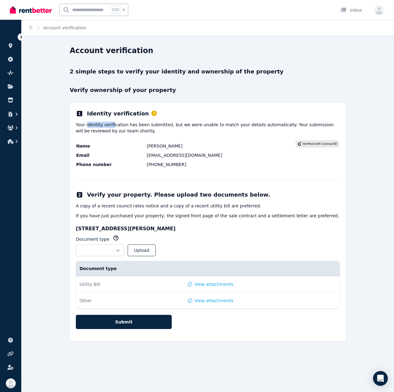
click at [111, 125] on p "Your identity verification has been submitted, but we were unable to match your…" at bounding box center [208, 128] width 264 height 12
click at [115, 127] on p "Your identity verification has been submitted, but we were unable to match your…" at bounding box center [208, 128] width 264 height 12
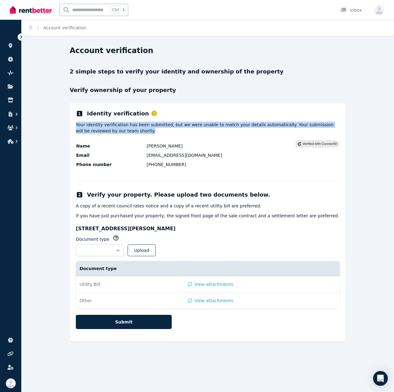
click at [115, 127] on p "Your identity verification has been submitted, but we were unable to match your…" at bounding box center [208, 128] width 264 height 12
click at [116, 134] on div "**********" at bounding box center [208, 222] width 276 height 238
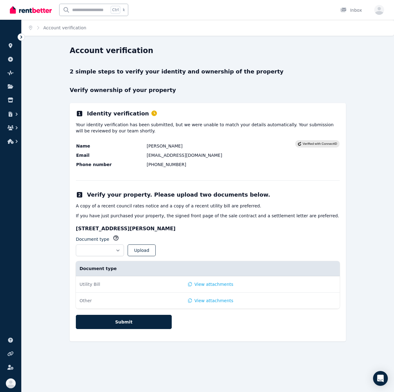
click at [116, 134] on div "**********" at bounding box center [208, 222] width 276 height 238
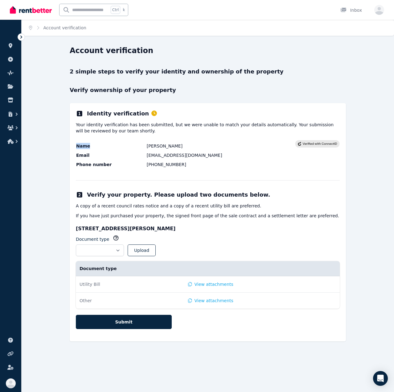
click at [116, 134] on div "**********" at bounding box center [208, 222] width 276 height 238
click at [60, 25] on span "Account verification" at bounding box center [64, 28] width 43 height 6
click at [24, 7] on img at bounding box center [31, 9] width 42 height 9
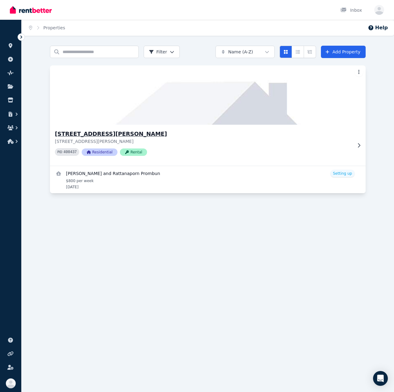
click at [138, 106] on img at bounding box center [208, 95] width 332 height 62
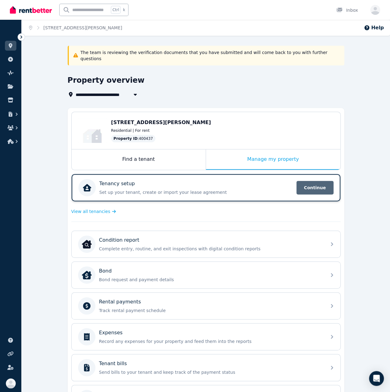
click at [320, 181] on span "Continue" at bounding box center [314, 188] width 37 height 14
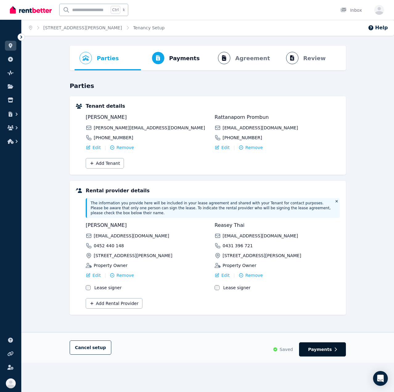
click at [332, 344] on button "Payments" at bounding box center [322, 349] width 47 height 14
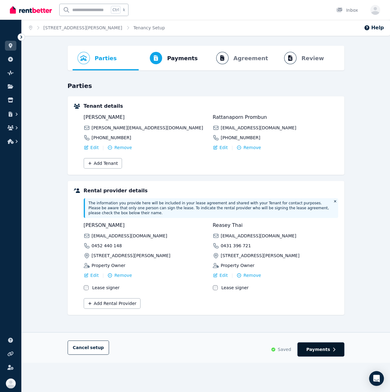
select select "**********"
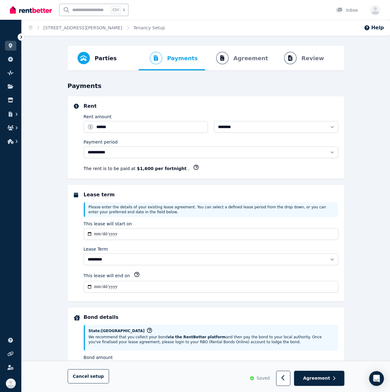
select select "**********"
click at [322, 384] on button "Agreement" at bounding box center [319, 378] width 50 height 15
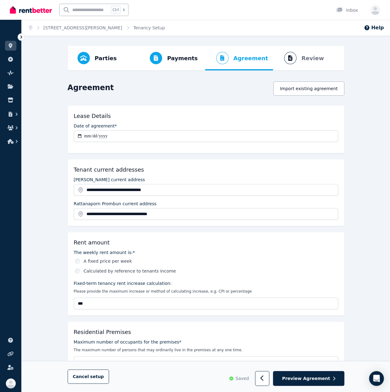
click at [323, 382] on button "Preview Agreement" at bounding box center [308, 378] width 71 height 15
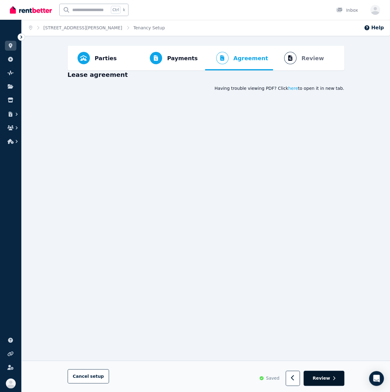
click at [319, 372] on button "Review" at bounding box center [323, 378] width 40 height 15
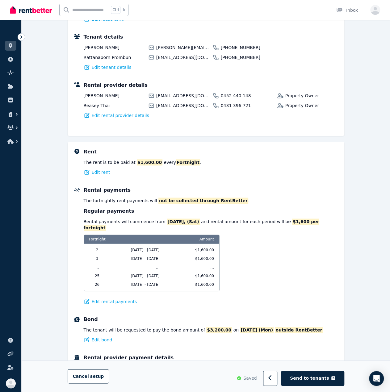
scroll to position [280, 0]
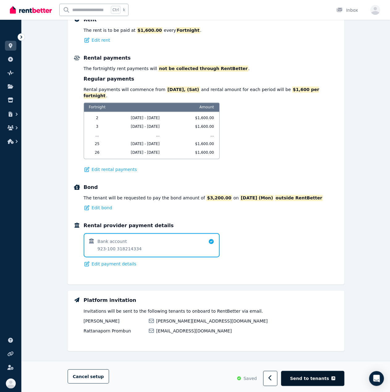
click at [323, 375] on button "Send to tenants" at bounding box center [312, 378] width 63 height 15
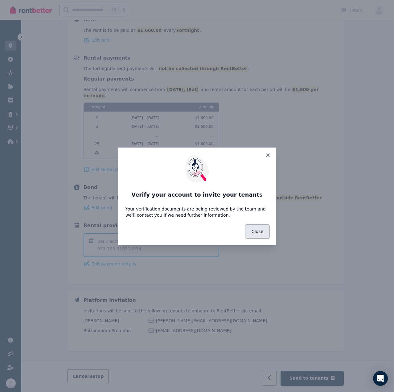
click at [259, 227] on button "Close" at bounding box center [257, 231] width 25 height 14
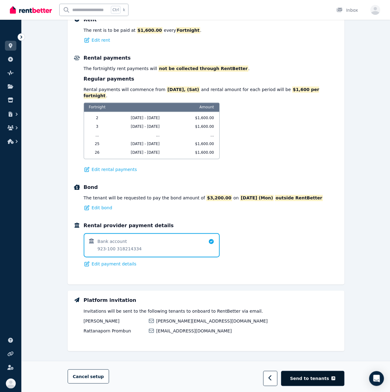
click at [318, 377] on span "Send to tenants" at bounding box center [309, 378] width 39 height 6
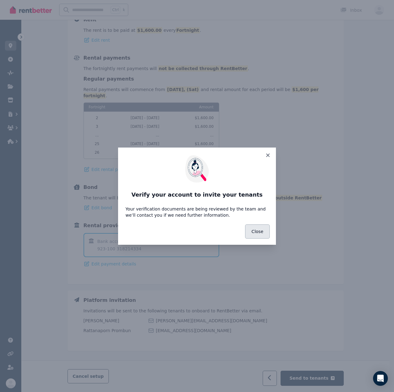
click at [262, 229] on button "Close" at bounding box center [257, 231] width 25 height 14
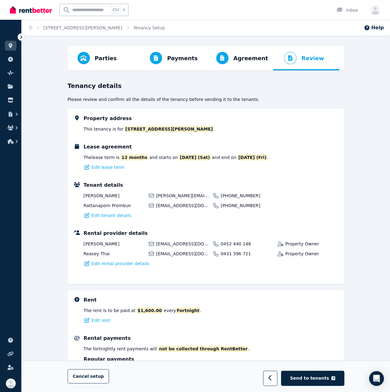
scroll to position [0, 0]
click at [321, 151] on div "Lease agreement The lease term is 12 months and starts on [DATE] (Sat) and end …" at bounding box center [211, 156] width 254 height 27
click at [34, 10] on img at bounding box center [31, 9] width 42 height 9
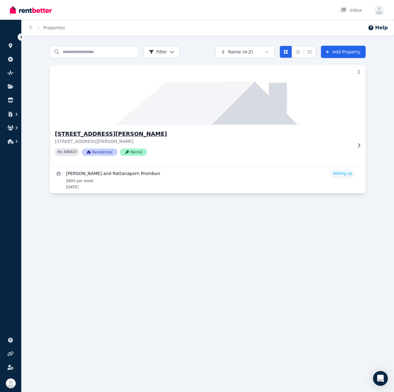
click at [184, 146] on div "[STREET_ADDRESS][GEOGRAPHIC_DATA][PERSON_NAME][STREET_ADDRESS][PERSON_NAME] PID…" at bounding box center [203, 145] width 297 height 31
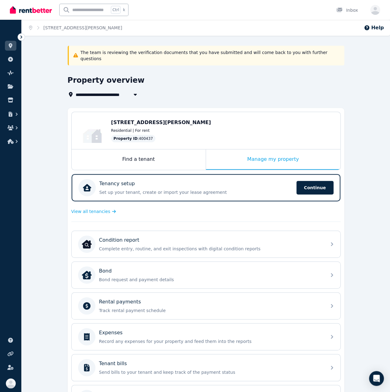
click at [226, 92] on div "**********" at bounding box center [206, 252] width 276 height 413
click at [372, 10] on icon "button" at bounding box center [375, 10] width 10 height 10
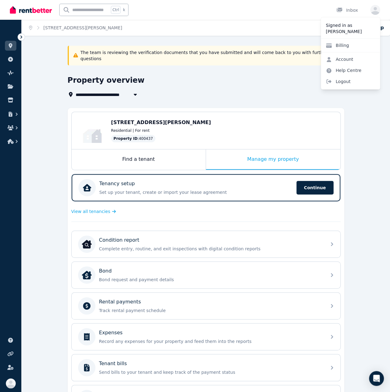
click at [259, 75] on div "Property overview" at bounding box center [204, 81] width 273 height 12
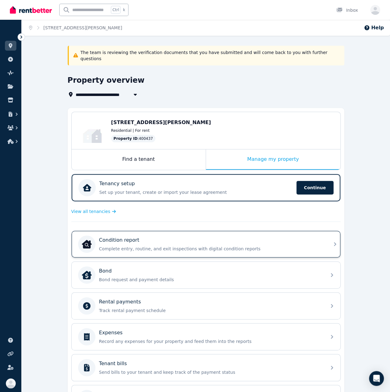
click at [213, 238] on div "Condition report Complete entry, routine, and exit inspections with digital con…" at bounding box center [210, 243] width 223 height 15
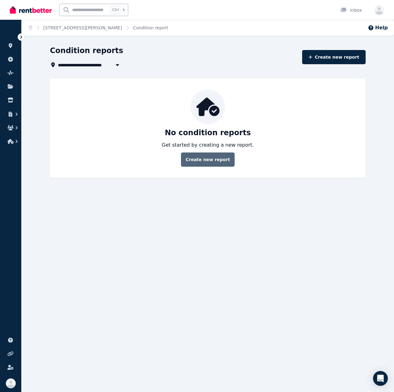
click at [208, 162] on link "Create new report" at bounding box center [208, 159] width 54 height 14
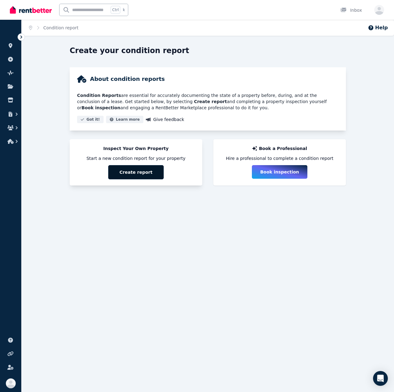
click at [133, 172] on button "Create report" at bounding box center [136, 172] width 56 height 14
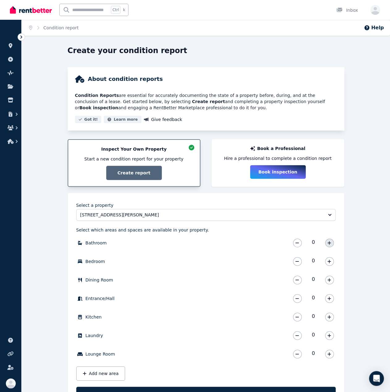
click at [326, 242] on button "button" at bounding box center [329, 242] width 9 height 9
click at [331, 263] on button "button" at bounding box center [329, 261] width 9 height 9
click at [327, 316] on icon "button" at bounding box center [329, 317] width 4 height 4
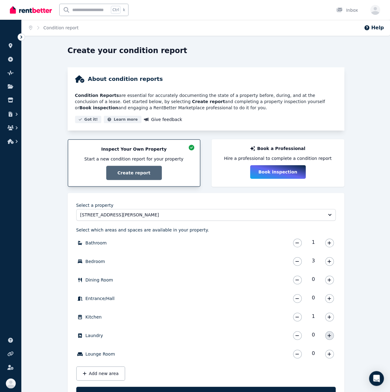
click at [328, 334] on icon "button" at bounding box center [329, 335] width 4 height 4
click at [329, 351] on button "button" at bounding box center [329, 354] width 9 height 9
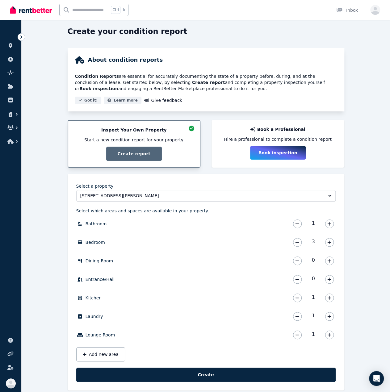
scroll to position [28, 0]
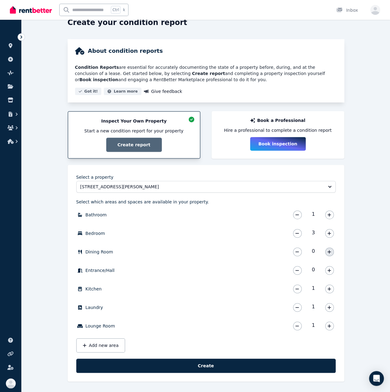
click at [331, 251] on icon "button" at bounding box center [328, 251] width 3 height 3
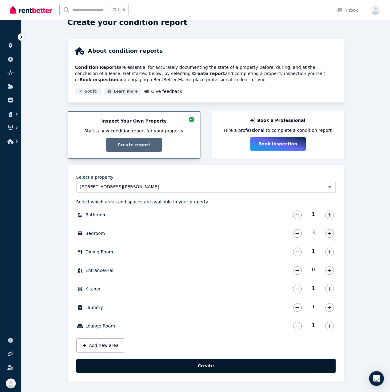
click at [259, 361] on button "Create" at bounding box center [205, 365] width 259 height 14
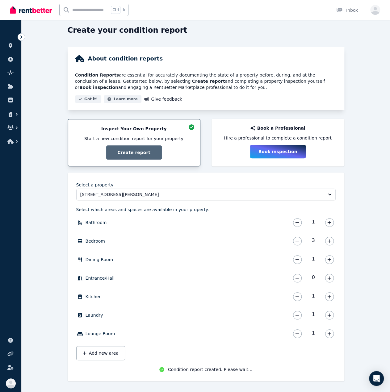
scroll to position [22, 0]
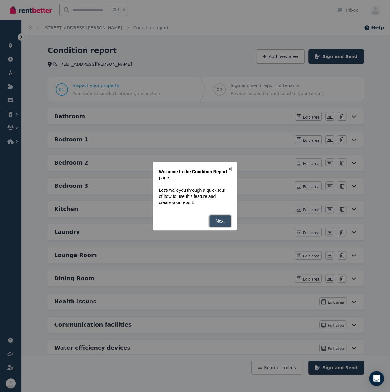
click at [220, 221] on link "Next" at bounding box center [220, 221] width 22 height 12
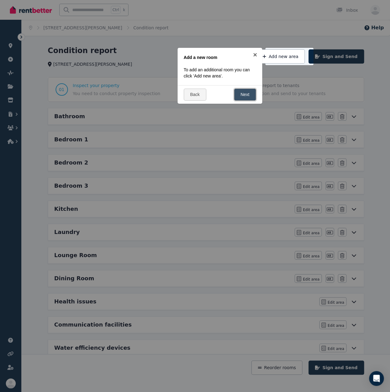
click at [247, 94] on link "Next" at bounding box center [245, 95] width 22 height 12
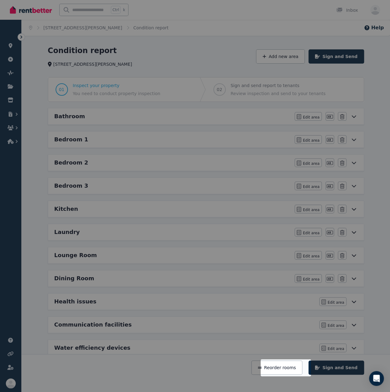
scroll to position [32, 0]
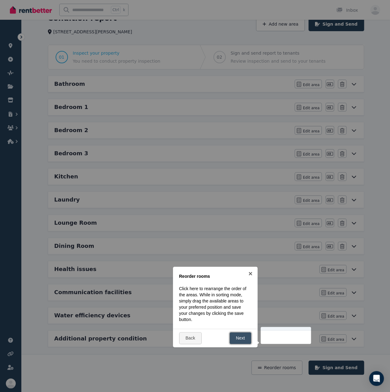
click at [242, 337] on link "Next" at bounding box center [240, 338] width 22 height 12
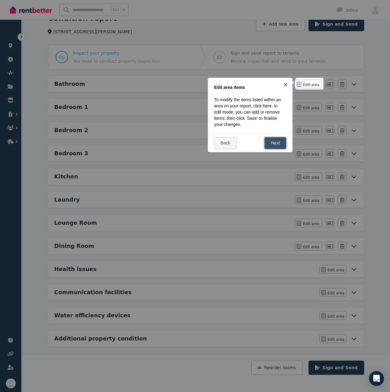
click at [272, 145] on link "Next" at bounding box center [275, 143] width 22 height 12
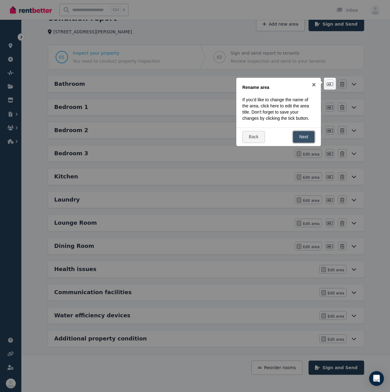
click at [297, 135] on link "Next" at bounding box center [303, 137] width 22 height 12
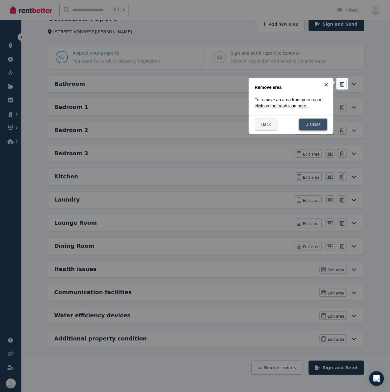
click at [314, 126] on link "Dismiss" at bounding box center [313, 124] width 28 height 12
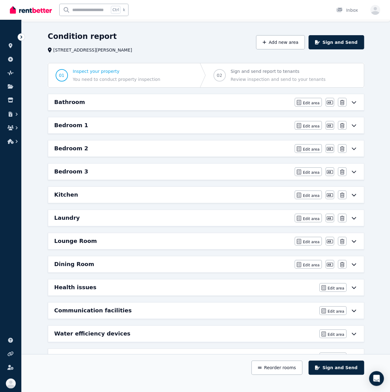
scroll to position [0, 0]
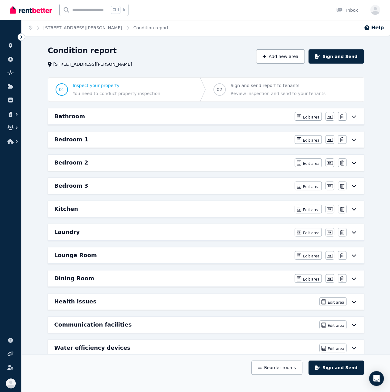
click at [354, 116] on icon at bounding box center [353, 116] width 4 height 2
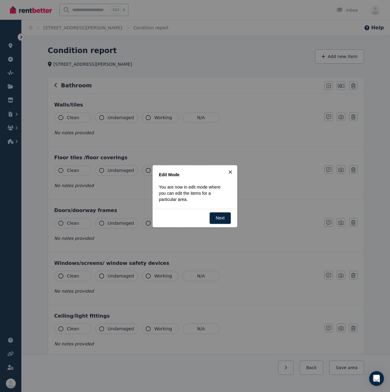
click at [231, 215] on div "Back Next" at bounding box center [194, 218] width 85 height 19
click at [226, 216] on link "Next" at bounding box center [220, 218] width 22 height 12
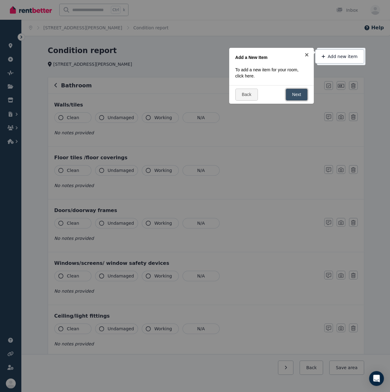
click at [301, 93] on link "Next" at bounding box center [296, 95] width 22 height 12
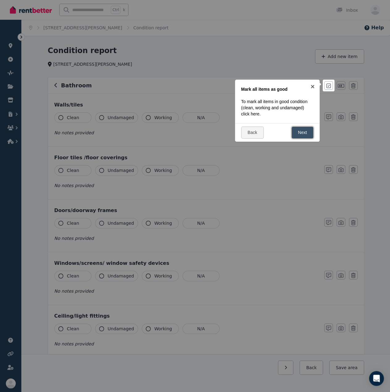
click at [294, 134] on link "Next" at bounding box center [302, 132] width 22 height 12
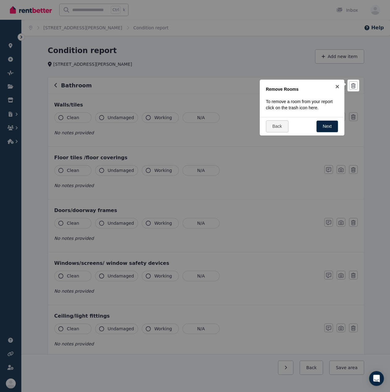
click at [315, 121] on div "Back Next" at bounding box center [301, 126] width 85 height 19
click at [321, 128] on link "Next" at bounding box center [327, 126] width 22 height 12
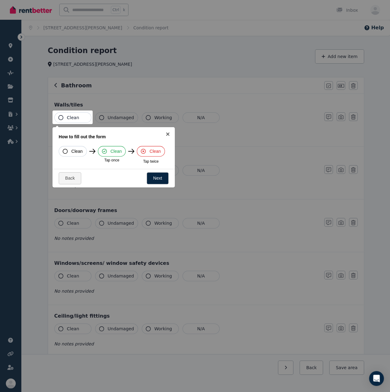
click at [82, 149] on button "Clean" at bounding box center [73, 151] width 28 height 10
click at [74, 151] on span "Clean" at bounding box center [76, 151] width 11 height 6
click at [61, 150] on button "Clean" at bounding box center [73, 151] width 28 height 10
click at [153, 175] on link "Next" at bounding box center [158, 178] width 22 height 12
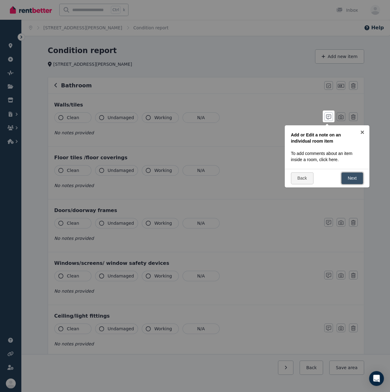
click at [351, 181] on link "Next" at bounding box center [352, 178] width 22 height 12
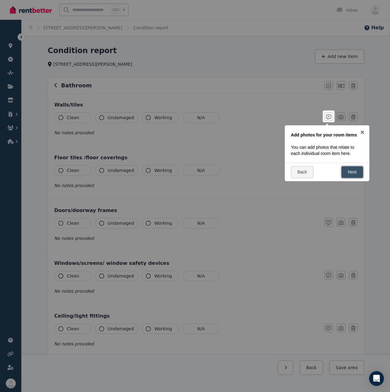
click at [348, 168] on link "Next" at bounding box center [352, 172] width 22 height 12
click at [349, 171] on div "Back Next" at bounding box center [326, 178] width 85 height 19
click at [349, 175] on link "Next" at bounding box center [352, 178] width 22 height 12
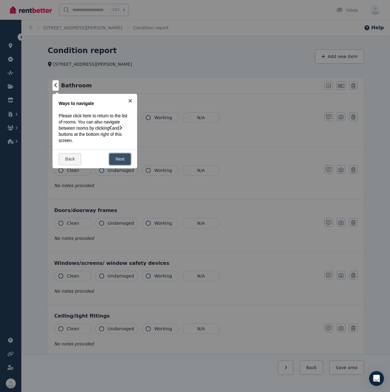
click at [118, 155] on link "Next" at bounding box center [120, 159] width 22 height 12
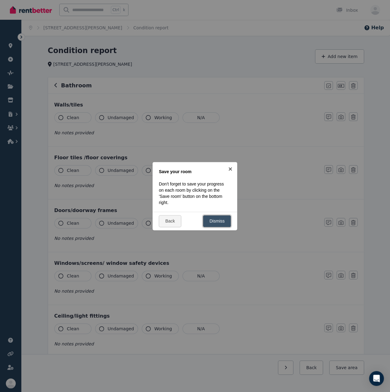
click at [213, 218] on link "Dismiss" at bounding box center [217, 221] width 28 height 12
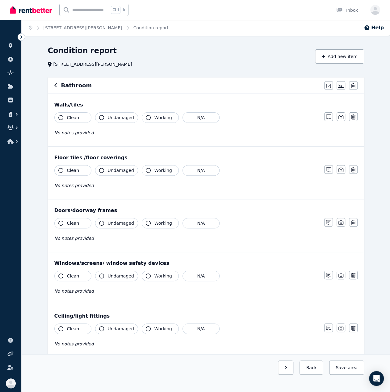
click at [61, 120] on button "Clean" at bounding box center [72, 117] width 37 height 10
click at [73, 172] on span "Clean" at bounding box center [73, 170] width 12 height 6
click at [174, 148] on div "Floor tiles /floor coverings Clean Undamaged Working N/A No notes provided Note…" at bounding box center [205, 173] width 315 height 52
click at [61, 223] on icon "button" at bounding box center [60, 223] width 5 height 5
click at [68, 236] on span "No notes provided" at bounding box center [73, 238] width 39 height 5
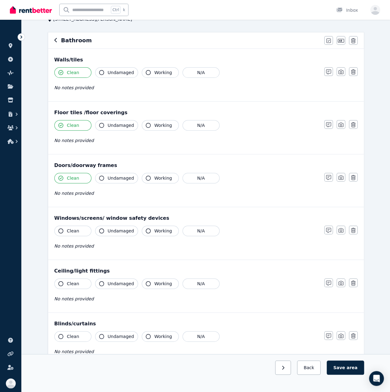
scroll to position [62, 0]
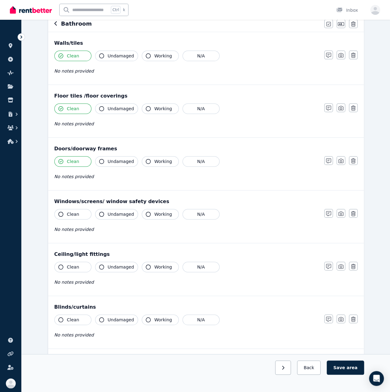
click at [67, 215] on span "Clean" at bounding box center [73, 214] width 12 height 6
click at [66, 265] on button "Clean" at bounding box center [72, 267] width 37 height 10
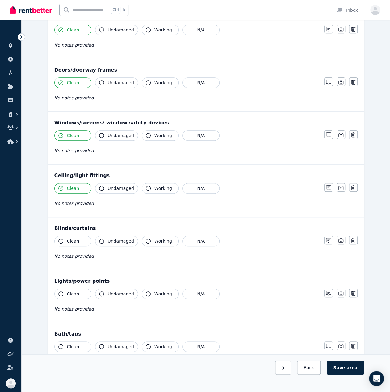
scroll to position [216, 0]
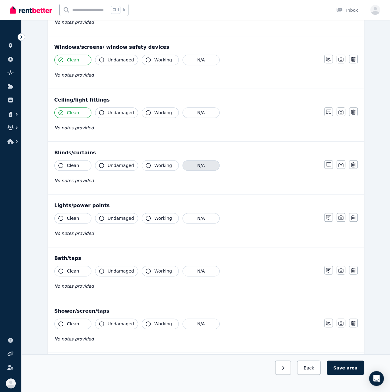
click at [183, 160] on button "N/A" at bounding box center [200, 165] width 37 height 10
click at [61, 219] on button "Clean" at bounding box center [72, 218] width 37 height 10
click at [61, 271] on button "Clean" at bounding box center [72, 271] width 37 height 10
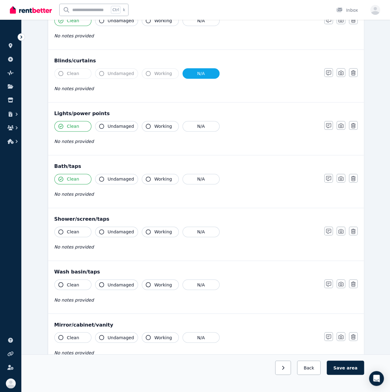
scroll to position [308, 0]
click at [66, 227] on button "Clean" at bounding box center [72, 231] width 37 height 10
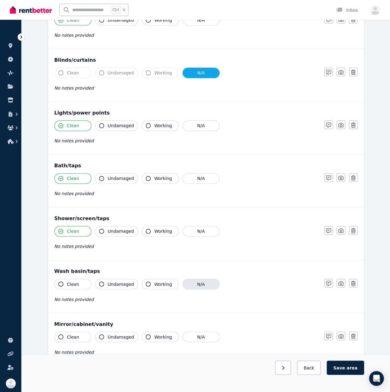
click at [191, 281] on button "N/A" at bounding box center [200, 284] width 37 height 10
click at [67, 282] on span "Clean" at bounding box center [73, 284] width 12 height 6
click at [146, 281] on icon "button" at bounding box center [148, 283] width 5 height 5
click at [66, 279] on button "Clean" at bounding box center [72, 284] width 37 height 10
click at [48, 277] on div "Wash basin/taps Clean Undamaged Working N/A No notes provided Notes Photo Delete" at bounding box center [205, 286] width 315 height 52
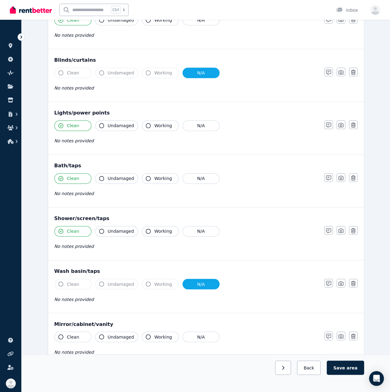
click at [60, 281] on icon "button" at bounding box center [60, 283] width 5 height 5
click at [214, 275] on div "Wash basin/taps Clean Undamaged Working N/A No notes provided Notes Photo Delete" at bounding box center [205, 286] width 315 height 52
click at [193, 281] on button "N/A" at bounding box center [200, 284] width 37 height 10
click at [191, 281] on button "N/A" at bounding box center [200, 284] width 37 height 10
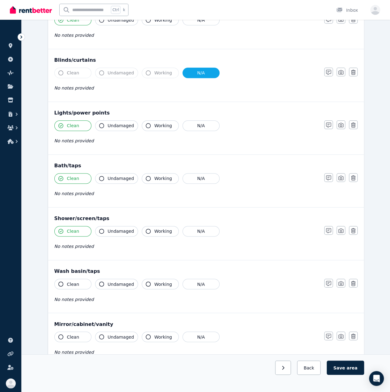
click at [61, 281] on icon "button" at bounding box center [60, 283] width 5 height 5
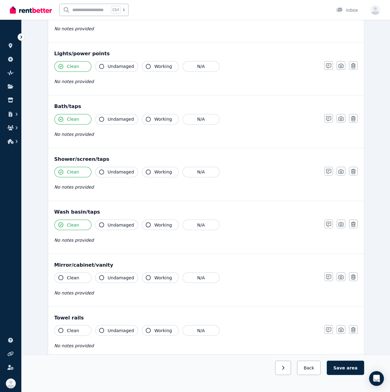
scroll to position [370, 0]
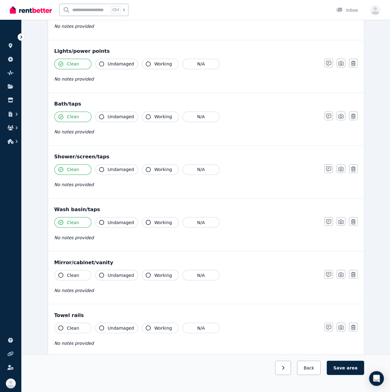
click at [62, 273] on icon "button" at bounding box center [60, 274] width 5 height 5
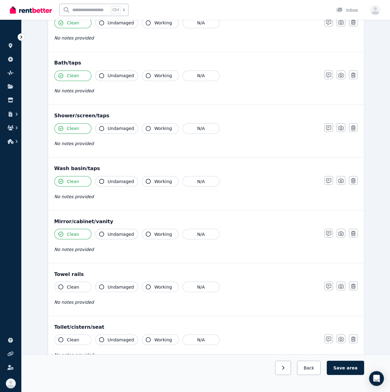
scroll to position [432, 0]
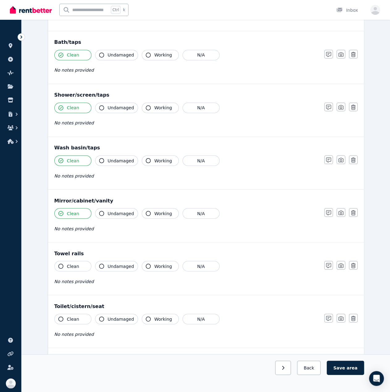
click at [63, 264] on button "Clean" at bounding box center [72, 266] width 37 height 10
click at [59, 316] on icon "button" at bounding box center [60, 318] width 5 height 5
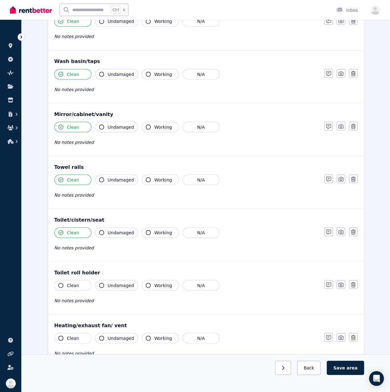
scroll to position [524, 0]
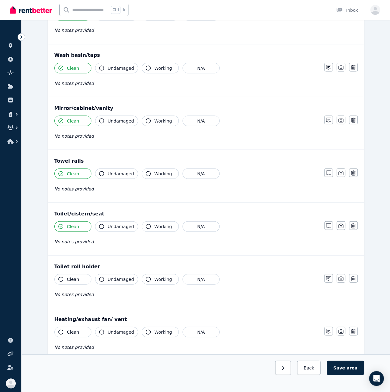
click at [57, 274] on button "Clean" at bounding box center [72, 279] width 37 height 10
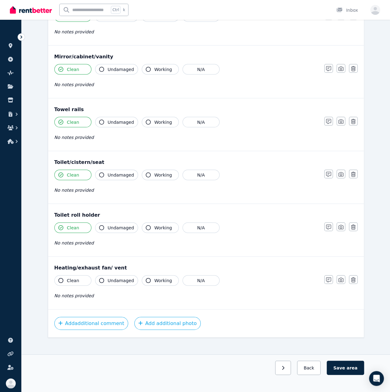
click at [57, 275] on button "Clean" at bounding box center [72, 280] width 37 height 10
click at [129, 297] on div "Clean Undamaged Working N/A No notes provided" at bounding box center [185, 290] width 263 height 30
click at [291, 370] on button "button" at bounding box center [283, 367] width 16 height 14
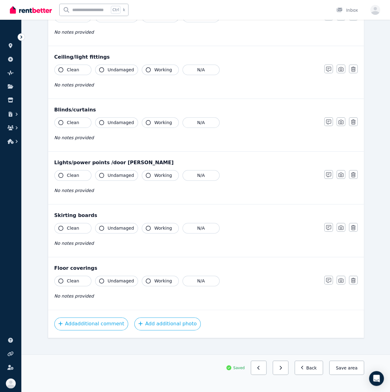
scroll to position [0, 0]
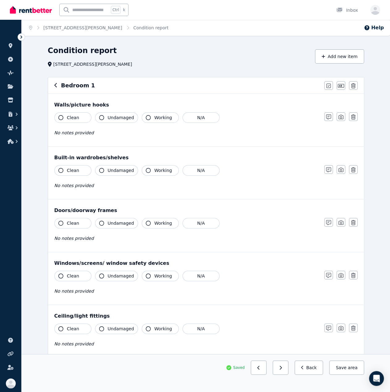
drag, startPoint x: 83, startPoint y: 85, endPoint x: 285, endPoint y: 93, distance: 202.8
click at [83, 85] on h6 "Bedroom 1" at bounding box center [78, 85] width 34 height 9
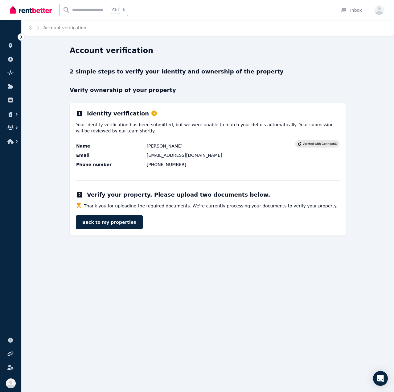
click at [134, 176] on div "Identity verification Your identity verification has been submitted, but we wer…" at bounding box center [208, 169] width 276 height 132
click at [242, 218] on div "Thank you for uploading the required documents. We're currently processing your…" at bounding box center [208, 216] width 264 height 27
click at [119, 223] on link "Back to my properties" at bounding box center [109, 222] width 67 height 14
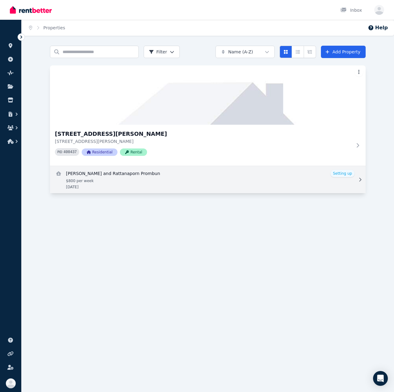
click at [221, 184] on link "View details for Matteo Barile and Rattanaporn Prombun" at bounding box center [208, 179] width 316 height 27
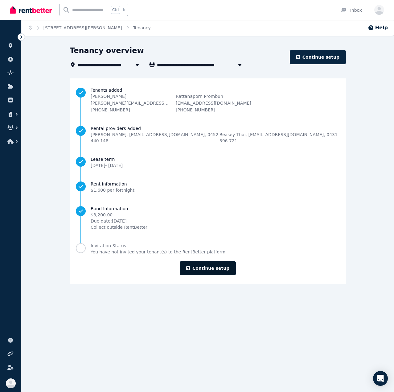
click at [201, 262] on link "Continue setup" at bounding box center [208, 268] width 56 height 14
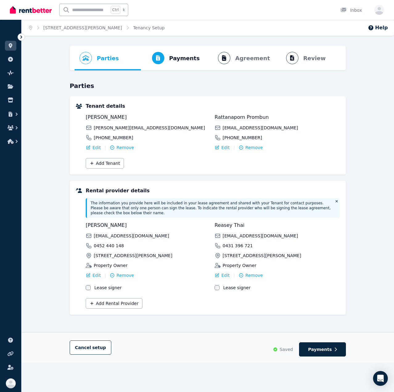
click at [289, 57] on ol "Parties Rental provider and tenant details Payments Bond and rental payments Ag…" at bounding box center [208, 58] width 267 height 25
click at [314, 342] on button "Payments" at bounding box center [322, 349] width 47 height 14
select select "**********"
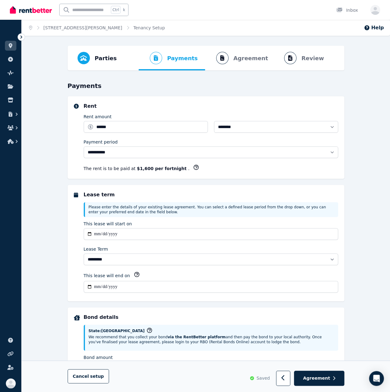
click at [314, 341] on p "We recommend that you collect your bond via the RentBetter platform and then pa…" at bounding box center [212, 339] width 246 height 10
select select "**********"
click at [318, 381] on span "Agreement" at bounding box center [316, 378] width 27 height 6
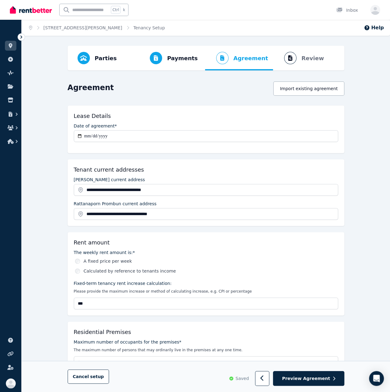
click at [318, 380] on span "Preview Agreement" at bounding box center [306, 378] width 48 height 6
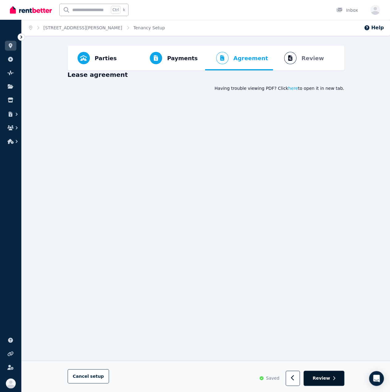
click at [332, 378] on button "Review" at bounding box center [323, 378] width 40 height 15
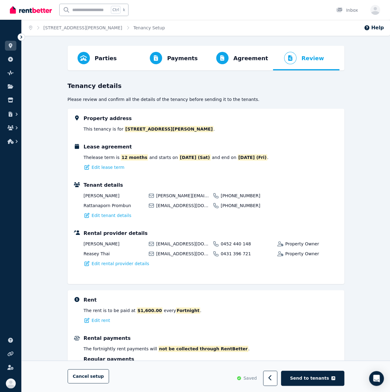
click at [332, 378] on icon "button" at bounding box center [333, 378] width 4 height 4
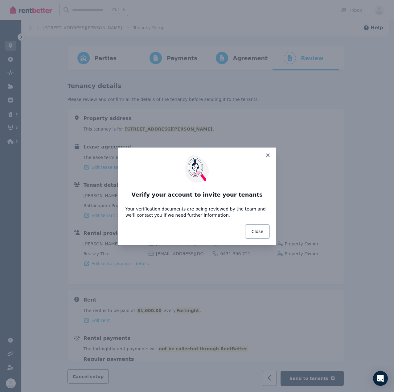
click at [195, 213] on p "Your verification documents are being reviewed by the team and we’ll contact yo…" at bounding box center [197, 212] width 143 height 12
click at [194, 220] on div "Close" at bounding box center [197, 231] width 158 height 27
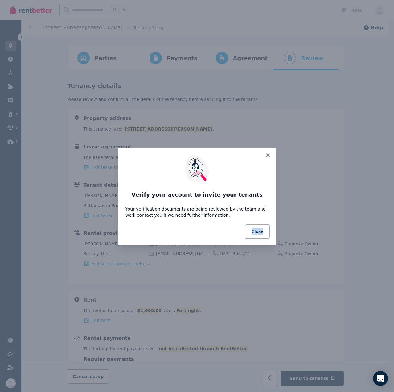
click at [194, 220] on div "Close" at bounding box center [197, 231] width 158 height 27
click at [223, 209] on p "Your verification documents are being reviewed by the team and we’ll contact yo…" at bounding box center [197, 212] width 143 height 12
click at [252, 230] on button "Close" at bounding box center [257, 231] width 25 height 14
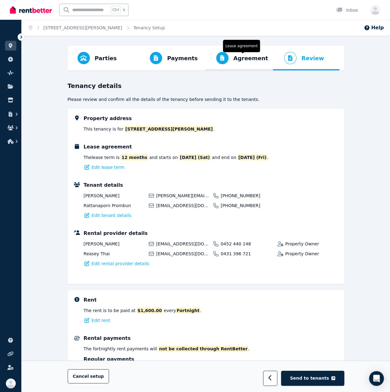
click at [250, 64] on span "Agreement Lease agreement" at bounding box center [239, 58] width 68 height 25
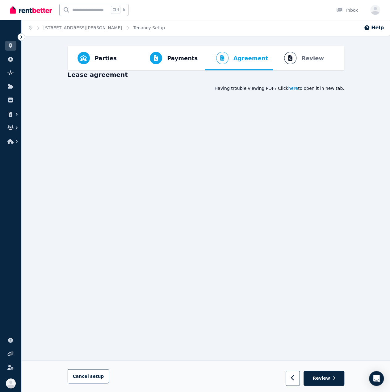
click at [297, 89] on span "here" at bounding box center [293, 88] width 10 height 6
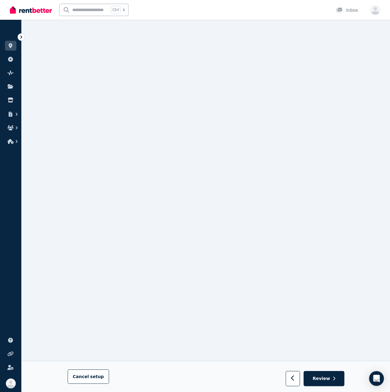
scroll to position [3242, 0]
click at [323, 374] on button "Review" at bounding box center [323, 378] width 40 height 15
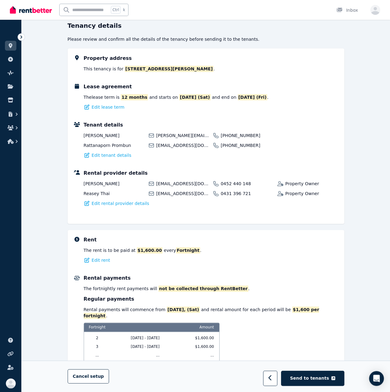
scroll to position [0, 0]
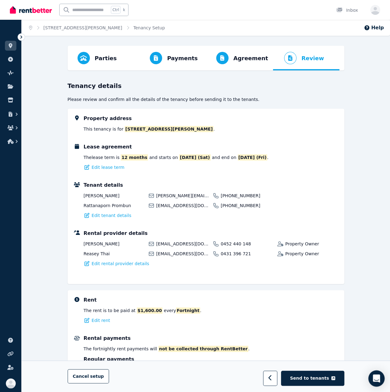
click at [378, 377] on icon "Open Intercom Messenger" at bounding box center [375, 378] width 7 height 8
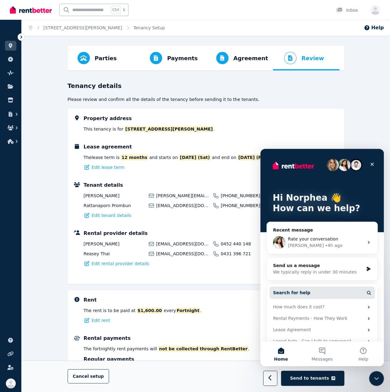
scroll to position [11, 0]
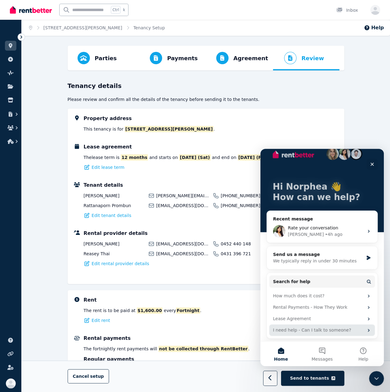
click at [309, 331] on div "I need help - Can I talk to someone?" at bounding box center [318, 330] width 91 height 6
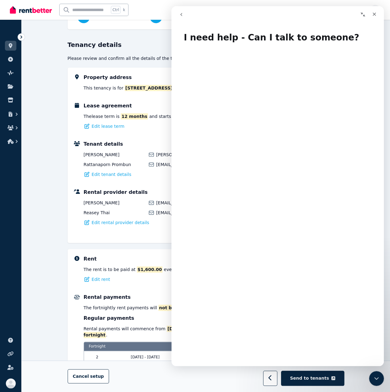
scroll to position [0, 0]
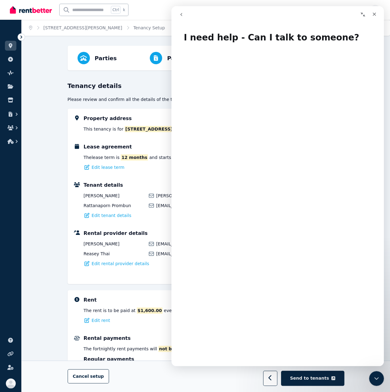
click at [184, 13] on button "go back" at bounding box center [181, 15] width 12 height 12
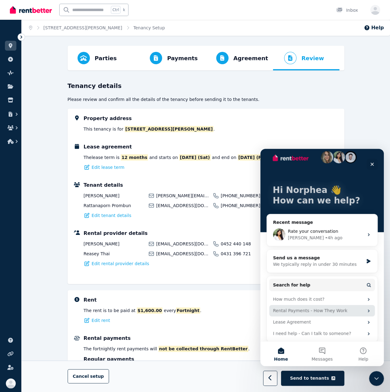
scroll to position [11, 0]
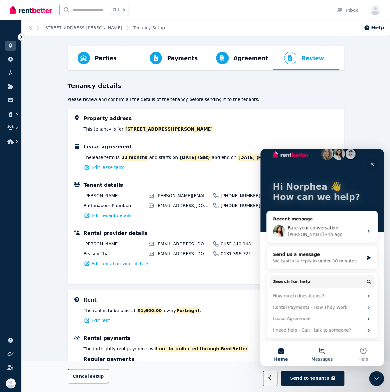
click at [324, 359] on span "Messages" at bounding box center [321, 359] width 21 height 4
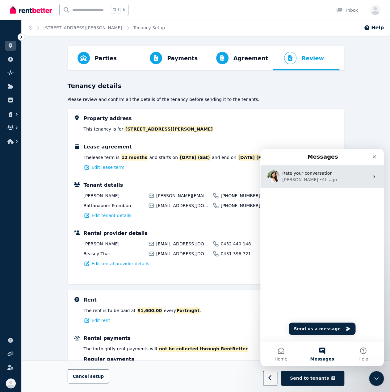
click at [319, 178] on div "• 4h ago" at bounding box center [328, 179] width 18 height 6
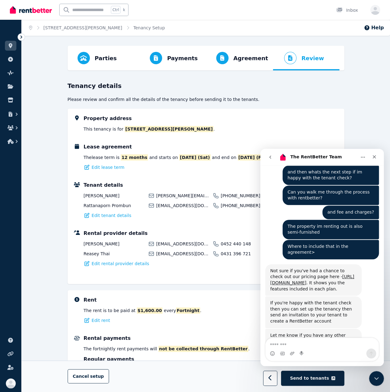
scroll to position [777, 0]
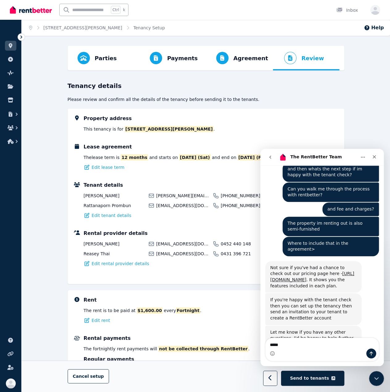
type textarea "******"
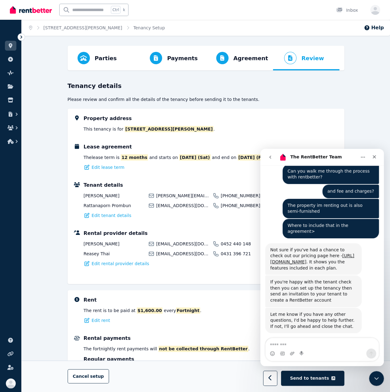
scroll to position [796, 0]
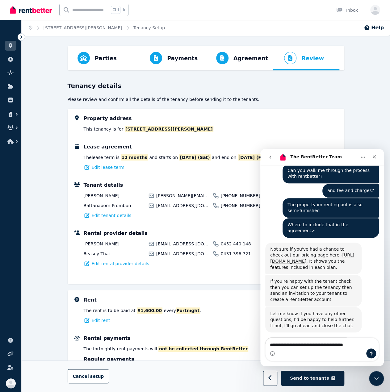
type textarea "**********"
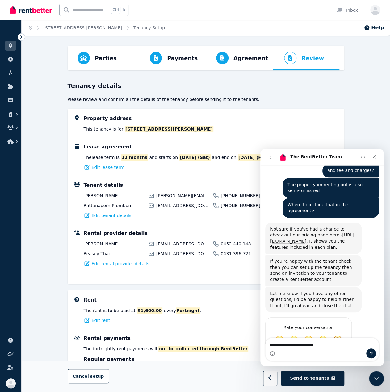
type textarea "**********"
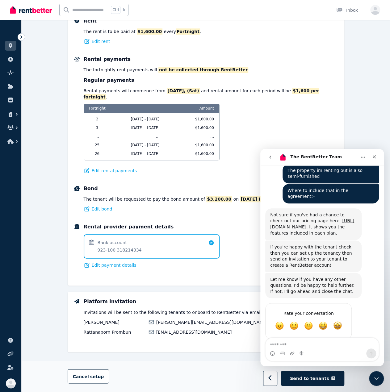
scroll to position [280, 0]
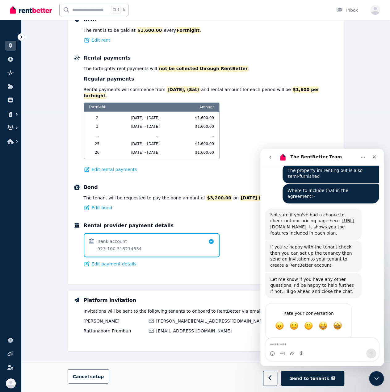
click at [232, 184] on div "Bond The tenant will be requested to pay the bond amount of $3,200.00 on [DATE]…" at bounding box center [211, 197] width 254 height 27
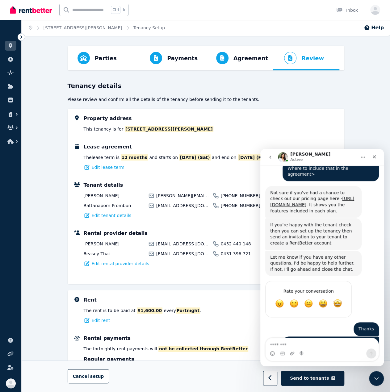
scroll to position [872, 0]
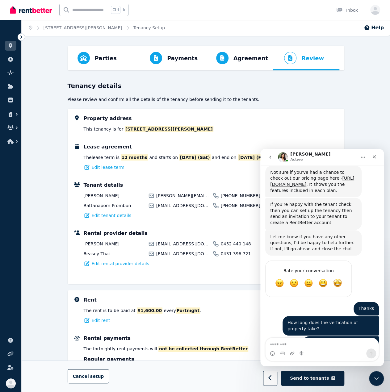
click at [275, 336] on div "I just uploaded the documents Norphea • 29m ago" at bounding box center [322, 345] width 114 height 19
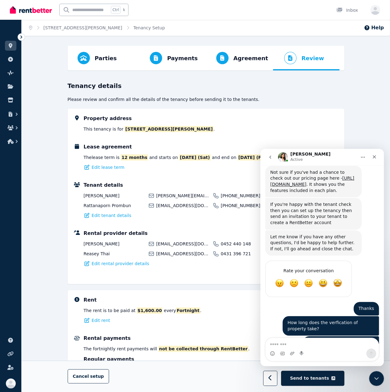
click at [165, 323] on div "Rent The rent is to be paid at $1,600.00 every Fortnight . Edit rent" at bounding box center [211, 309] width 254 height 27
click at [228, 57] on span "Progress" at bounding box center [222, 58] width 12 height 12
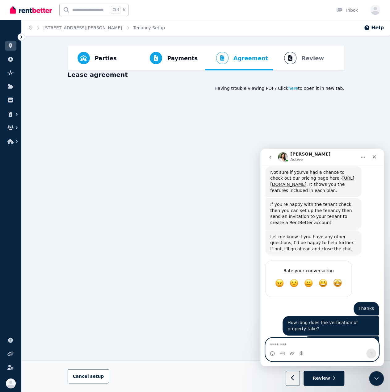
click at [337, 347] on textarea "Message…" at bounding box center [321, 343] width 113 height 10
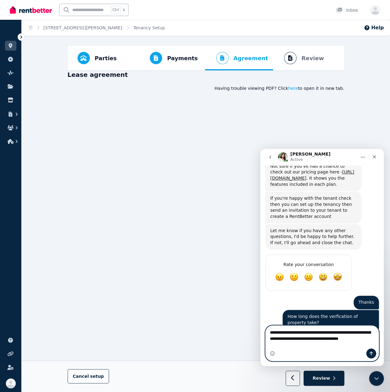
type textarea "**********"
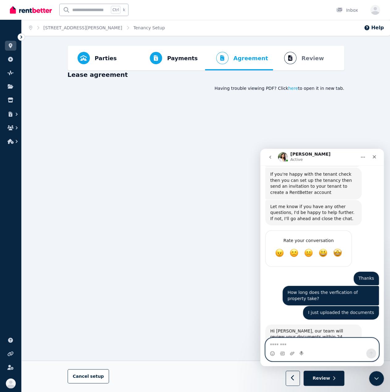
scroll to position [903, 0]
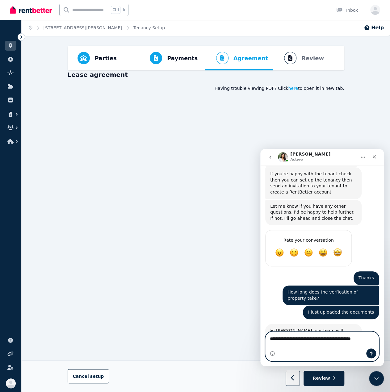
type textarea "**********"
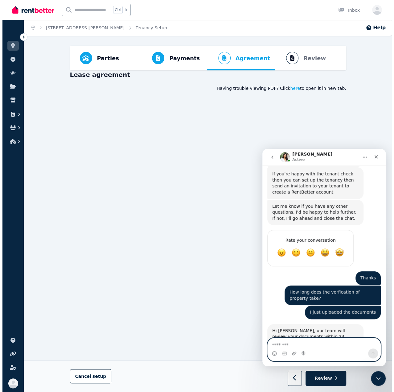
scroll to position [923, 0]
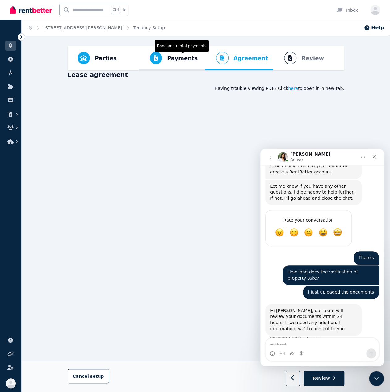
click at [151, 59] on span "Progress" at bounding box center [156, 58] width 12 height 12
select select "**********"
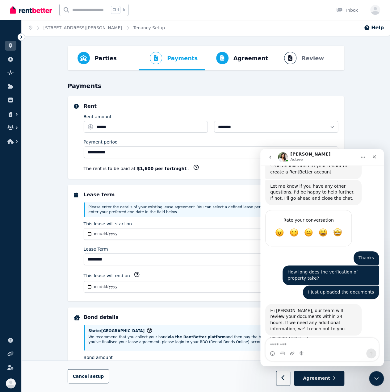
select select "**********"
click at [110, 58] on span "Parties" at bounding box center [106, 58] width 22 height 9
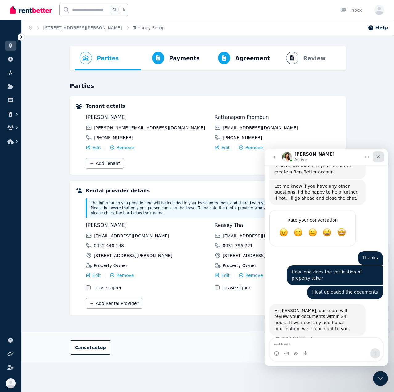
click at [380, 156] on icon "Close" at bounding box center [378, 156] width 5 height 5
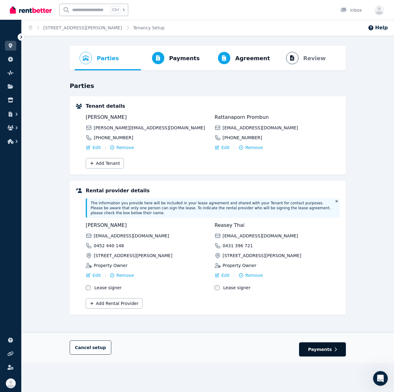
click at [323, 346] on span "Payments" at bounding box center [320, 349] width 24 height 6
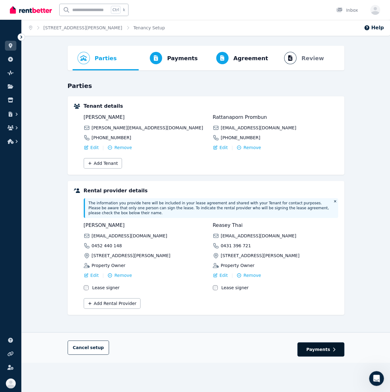
select select "**********"
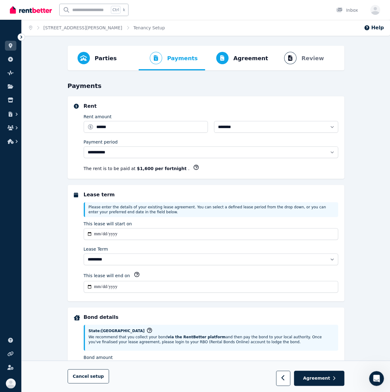
select select "**********"
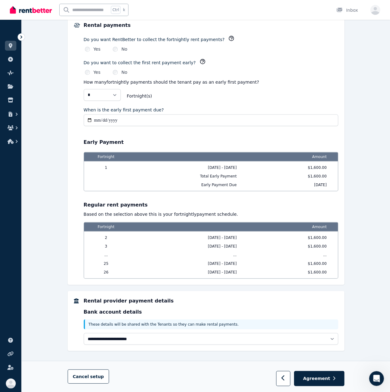
scroll to position [466, 0]
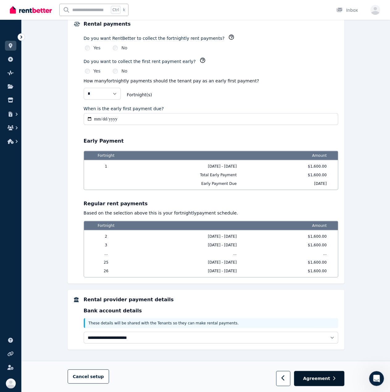
click at [328, 383] on button "Agreement" at bounding box center [319, 378] width 50 height 15
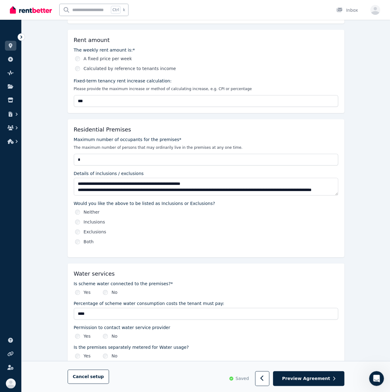
scroll to position [0, 0]
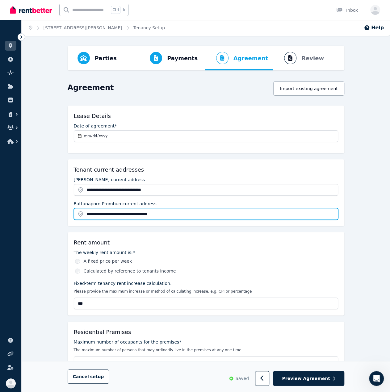
click at [156, 215] on input "**********" at bounding box center [206, 214] width 264 height 12
drag, startPoint x: 185, startPoint y: 213, endPoint x: 139, endPoint y: 213, distance: 46.3
click at [139, 213] on input "**********" at bounding box center [206, 214] width 264 height 12
click at [138, 213] on input "**********" at bounding box center [206, 214] width 264 height 12
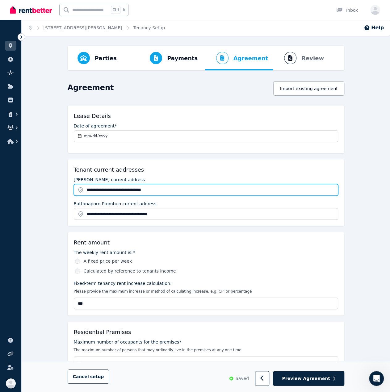
drag, startPoint x: 176, startPoint y: 188, endPoint x: 2, endPoint y: 176, distance: 175.1
click at [2, 176] on div "**********" at bounding box center [195, 196] width 390 height 392
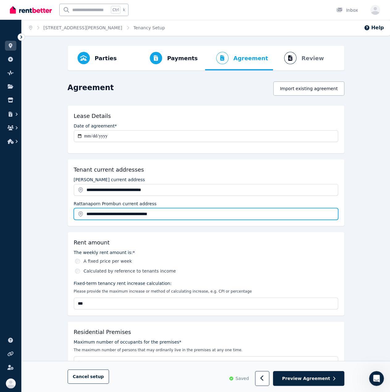
drag, startPoint x: 178, startPoint y: 216, endPoint x: 46, endPoint y: 212, distance: 131.5
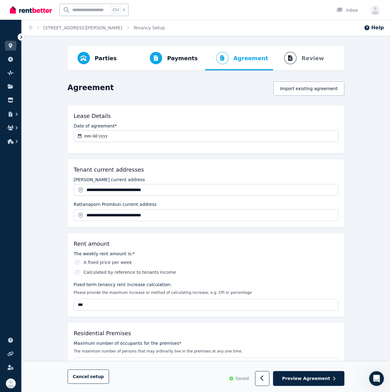
click at [324, 285] on div "The weekly rent amount is:* A fixed price per week Calculated by reference to t…" at bounding box center [206, 280] width 264 height 60
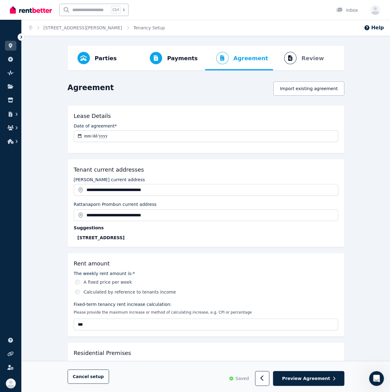
click at [146, 237] on div "41/2 Mayfair St, West Perth WA 6005, Australia" at bounding box center [207, 237] width 260 height 6
type input "**********"
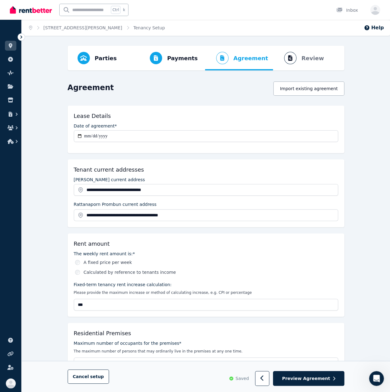
click at [205, 245] on div "Rent amount" at bounding box center [206, 243] width 264 height 9
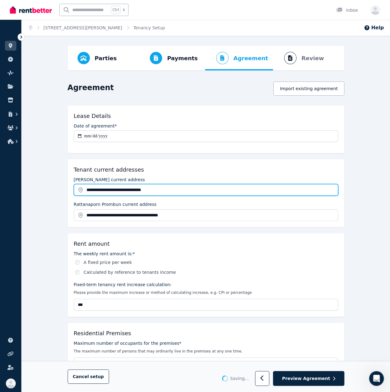
click at [186, 191] on input "**********" at bounding box center [206, 190] width 264 height 12
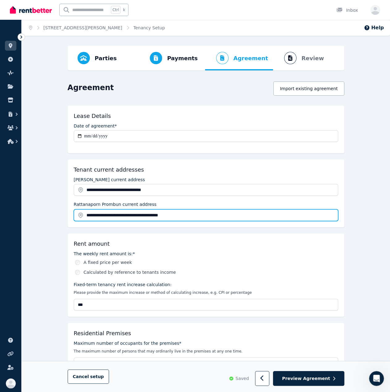
click at [151, 211] on input "**********" at bounding box center [206, 215] width 264 height 12
drag, startPoint x: 180, startPoint y: 211, endPoint x: -1, endPoint y: 187, distance: 182.1
click at [0, 187] on html "**********" at bounding box center [195, 196] width 390 height 392
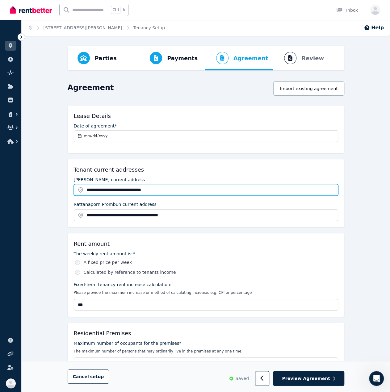
drag, startPoint x: 167, startPoint y: 187, endPoint x: 4, endPoint y: 179, distance: 162.5
click at [4, 179] on div "**********" at bounding box center [195, 196] width 390 height 392
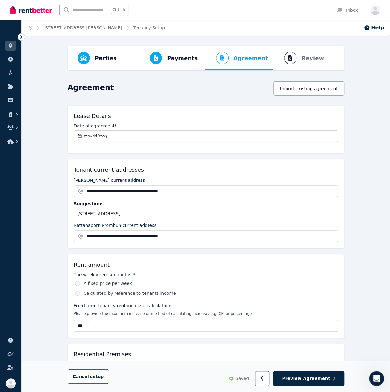
click at [126, 209] on div "Suggestions 41/2 Mayfair St, West Perth WA 6005, Australia" at bounding box center [206, 209] width 264 height 16
click at [125, 212] on div "41/2 Mayfair St, West Perth WA 6005, Australia" at bounding box center [207, 213] width 260 height 6
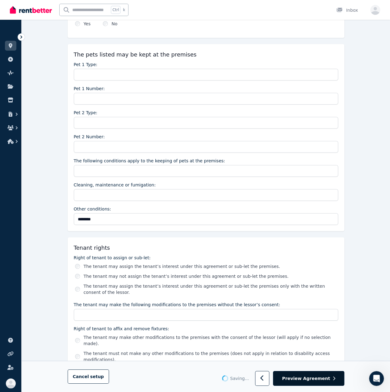
scroll to position [788, 0]
click at [304, 379] on span "Preview Agreement" at bounding box center [306, 378] width 48 height 6
click at [300, 377] on span "Preview Agreement" at bounding box center [306, 378] width 48 height 6
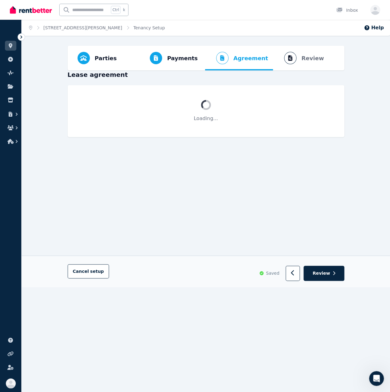
scroll to position [0, 0]
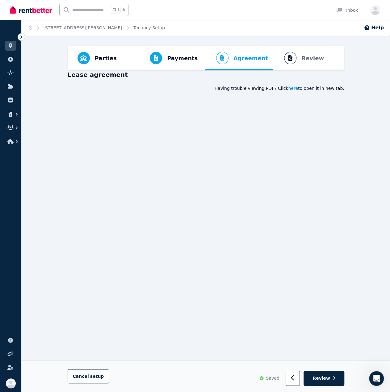
click at [296, 88] on span "here" at bounding box center [293, 88] width 10 height 6
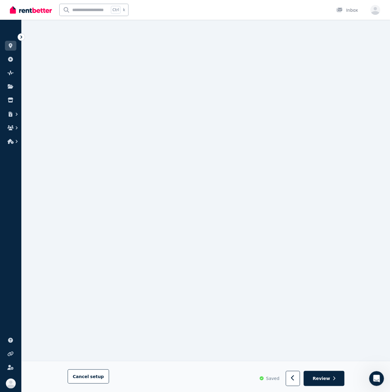
scroll to position [278, 0]
click at [374, 377] on icon "Open Intercom Messenger" at bounding box center [375, 377] width 10 height 10
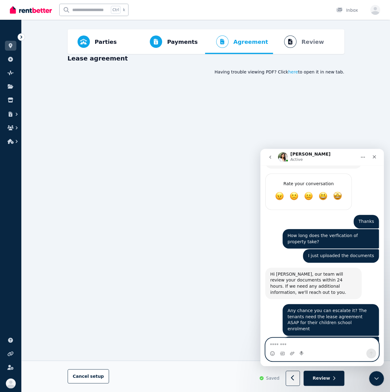
scroll to position [0, 0]
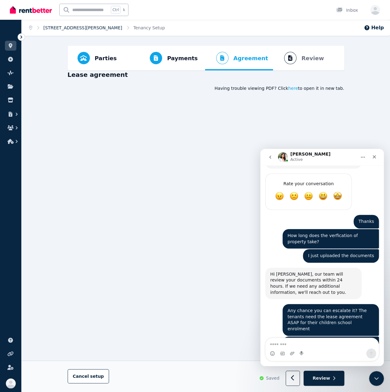
click at [61, 26] on link "[STREET_ADDRESS][PERSON_NAME]" at bounding box center [82, 27] width 79 height 5
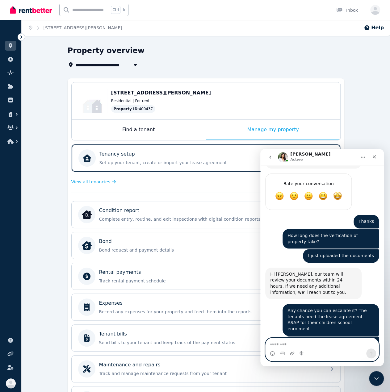
click at [312, 346] on textarea "Message…" at bounding box center [321, 343] width 113 height 10
type textarea "**********"
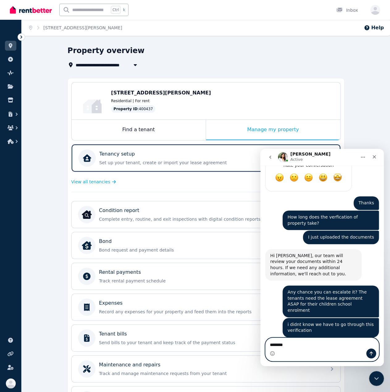
type textarea "*********"
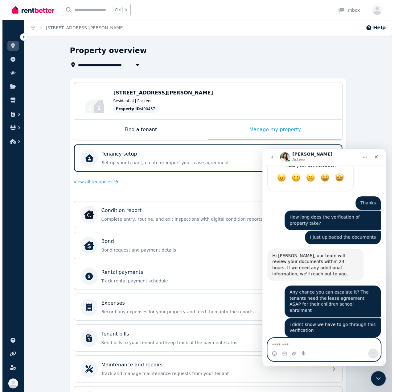
scroll to position [992, 0]
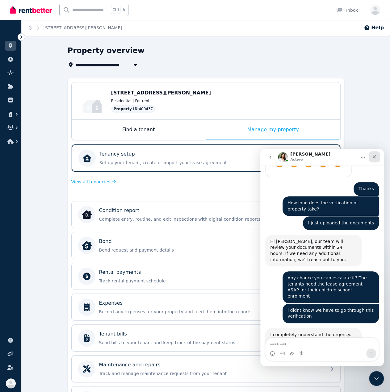
click at [375, 157] on div "Intercom messenger" at bounding box center [373, 157] width 11 height 12
click at [375, 157] on icon "Close" at bounding box center [373, 156] width 3 height 3
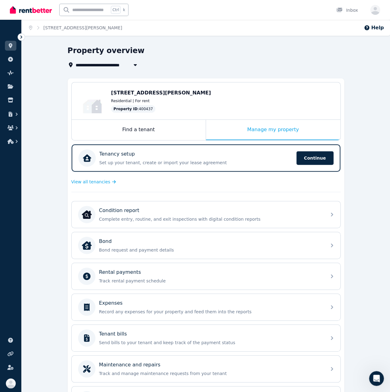
click at [364, 181] on div "**********" at bounding box center [206, 243] width 368 height 395
click at [308, 156] on span "Continue" at bounding box center [314, 158] width 37 height 14
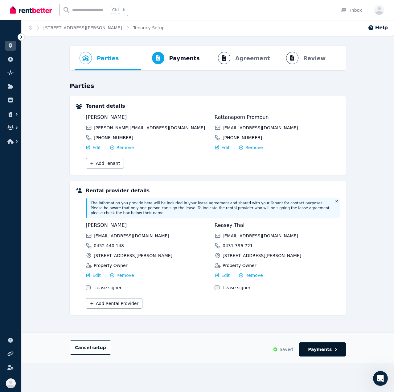
click at [329, 350] on button "Payments" at bounding box center [322, 349] width 47 height 14
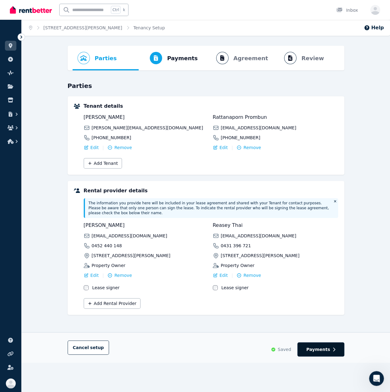
select select "**********"
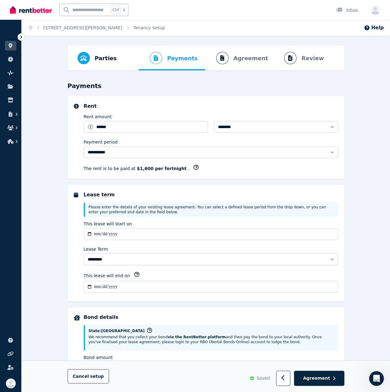
select select "**********"
click at [319, 376] on span "Agreement" at bounding box center [316, 378] width 27 height 6
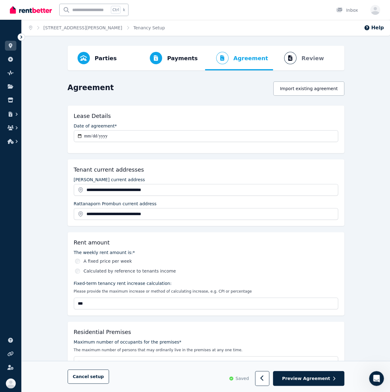
click at [319, 376] on span "Preview Agreement" at bounding box center [306, 378] width 48 height 6
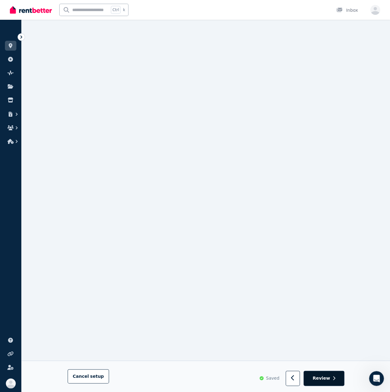
scroll to position [1203, 0]
click at [326, 381] on span "Review" at bounding box center [321, 378] width 18 height 6
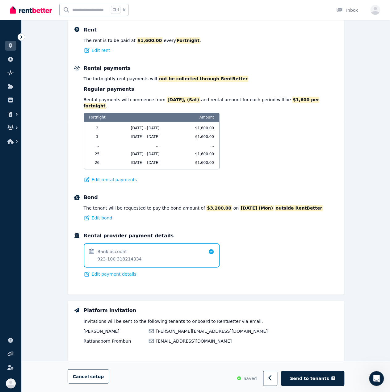
scroll to position [280, 0]
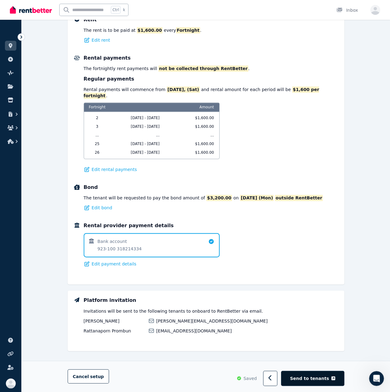
click at [323, 376] on span "Send to tenants" at bounding box center [309, 378] width 39 height 6
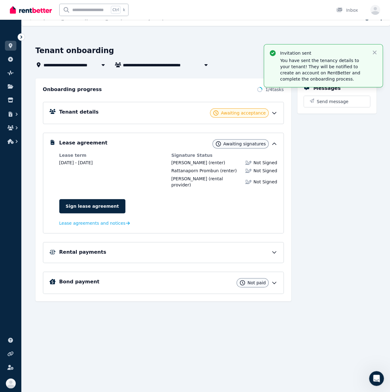
click at [280, 109] on div "Tenant details Awaiting acceptance" at bounding box center [163, 113] width 241 height 22
click at [275, 114] on icon at bounding box center [274, 113] width 6 height 6
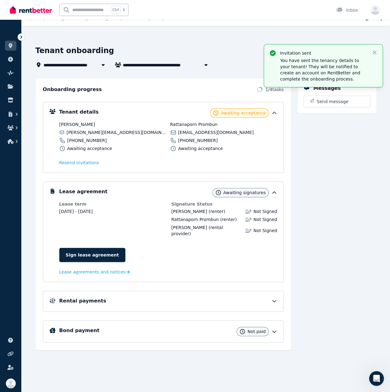
drag, startPoint x: 337, startPoint y: 235, endPoint x: 323, endPoint y: 233, distance: 15.0
click at [337, 235] on div "Messages Send message" at bounding box center [336, 213] width 79 height 271
click at [319, 229] on div "Messages Send message" at bounding box center [336, 213] width 79 height 271
click at [228, 302] on div "Rental payments" at bounding box center [163, 301] width 241 height 21
click at [265, 298] on div "Rental payments" at bounding box center [163, 301] width 241 height 21
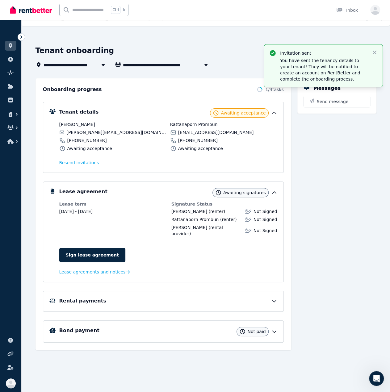
click at [275, 298] on icon at bounding box center [274, 301] width 6 height 6
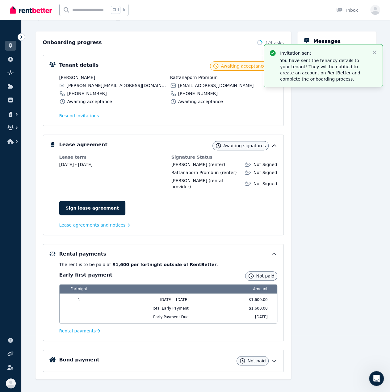
click at [269, 273] on span "Not paid" at bounding box center [265, 276] width 18 height 6
click at [265, 273] on span "Not paid" at bounding box center [265, 276] width 18 height 6
click at [172, 262] on b "$1,600 per fortnight outside of RentBetter" at bounding box center [164, 264] width 104 height 5
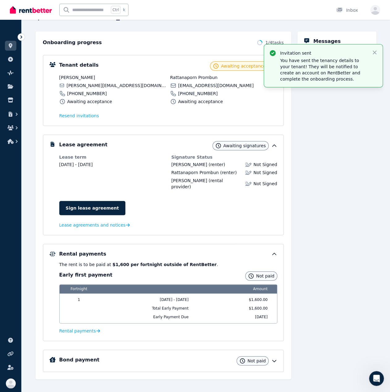
click at [173, 271] on div "Early first payment Not paid" at bounding box center [168, 275] width 218 height 9
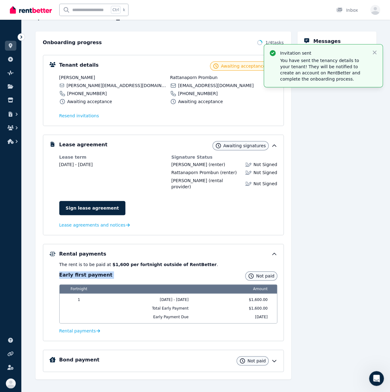
click at [174, 272] on div "Early first payment Not paid" at bounding box center [168, 275] width 218 height 9
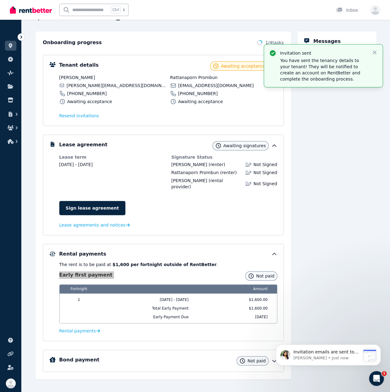
scroll to position [1069, 0]
click at [325, 164] on div "Messages Send message" at bounding box center [336, 205] width 79 height 348
click at [375, 52] on icon "button" at bounding box center [374, 52] width 6 height 6
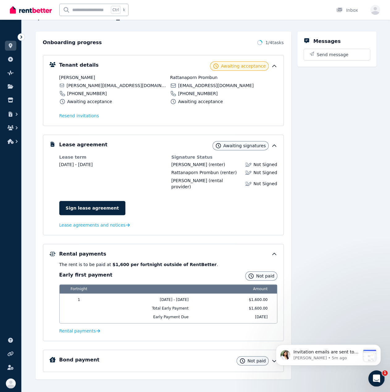
click at [379, 375] on icon "Open Intercom Messenger" at bounding box center [375, 377] width 10 height 10
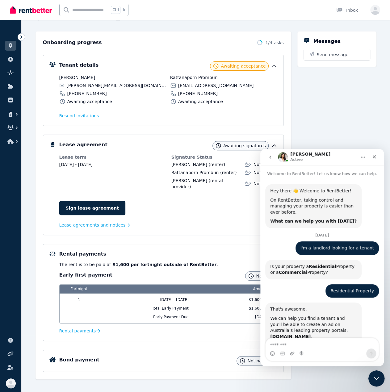
scroll to position [1, 0]
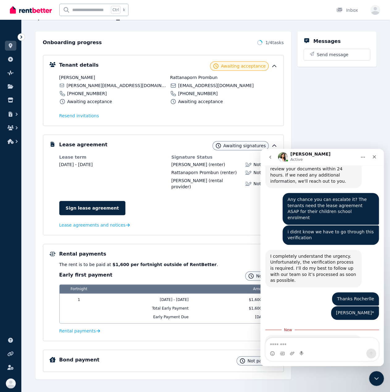
click at [328, 351] on div "Intercom messenger" at bounding box center [321, 353] width 113 height 10
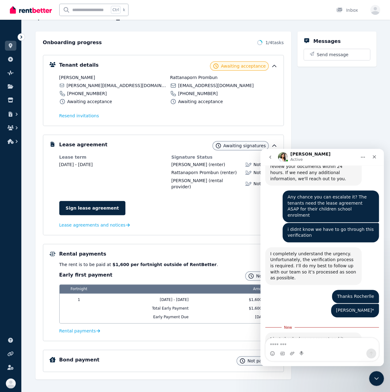
scroll to position [1079, 0]
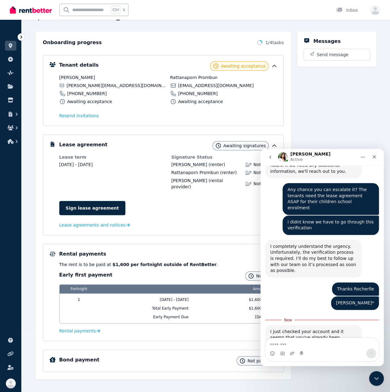
click at [300, 367] on img "Rochelle says…" at bounding box center [311, 386] width 83 height 39
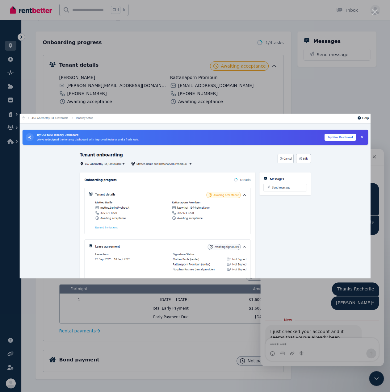
click at [301, 296] on div "Intercom messenger" at bounding box center [195, 196] width 390 height 392
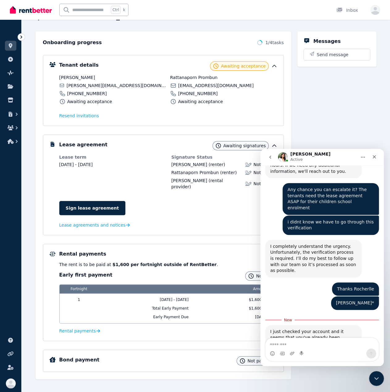
click at [323, 351] on div "Invitation emails are sent to the tenants Rochelle • 5m ago" at bounding box center [313, 380] width 96 height 58
click at [326, 329] on div "I just checked your account and it seems that you've already been verified" at bounding box center [313, 338] width 86 height 18
click at [328, 329] on div "I just checked your account and it seems that you've already been verified" at bounding box center [313, 338] width 86 height 18
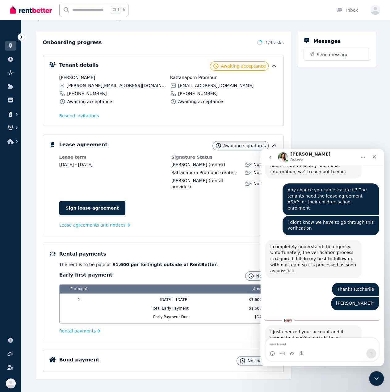
scroll to position [1, 0]
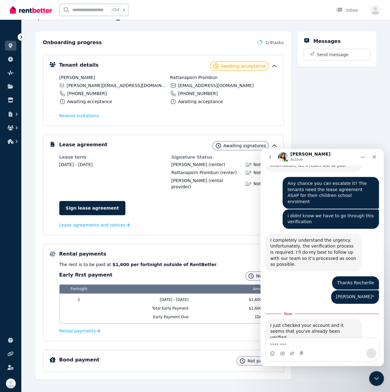
click at [328, 319] on div "I just checked your account and it seems that you've already been verified Roch…" at bounding box center [313, 332] width 96 height 26
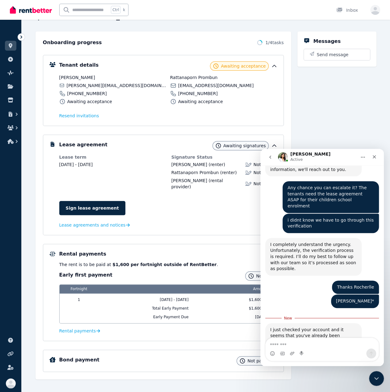
scroll to position [1079, 0]
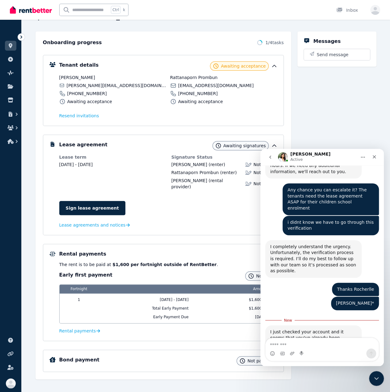
click at [334, 367] on img "Rochelle says…" at bounding box center [311, 386] width 83 height 39
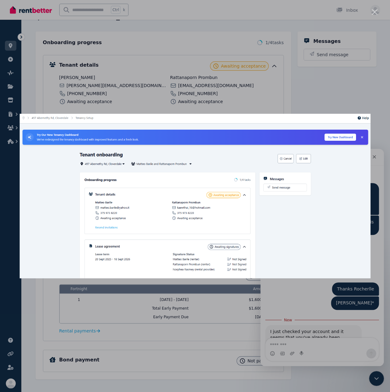
click at [323, 352] on div "Intercom messenger" at bounding box center [195, 196] width 390 height 392
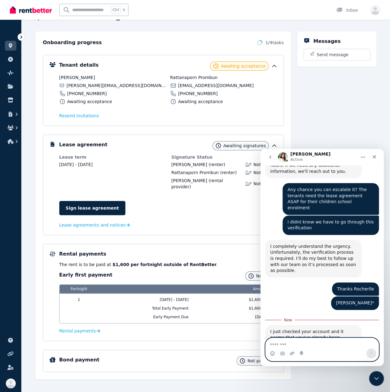
click at [325, 348] on textarea "Message…" at bounding box center [321, 343] width 113 height 10
type textarea "*"
type textarea "*********"
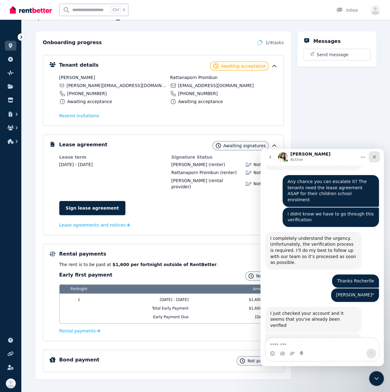
click at [374, 156] on icon "Close" at bounding box center [373, 156] width 5 height 5
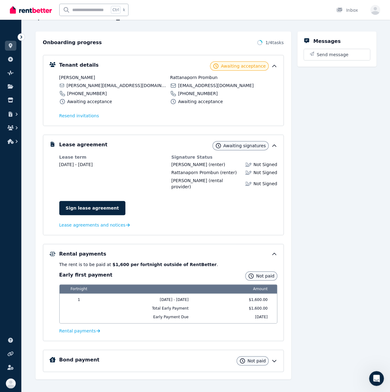
scroll to position [0, 0]
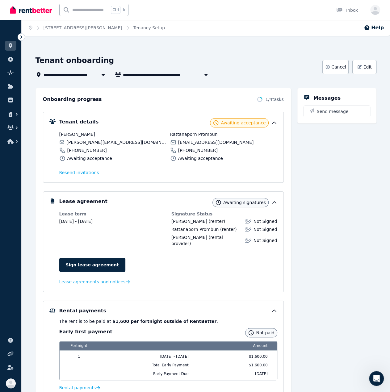
click at [302, 265] on div "Messages Send message" at bounding box center [336, 262] width 79 height 348
click at [100, 259] on link "Sign lease agreement" at bounding box center [92, 265] width 66 height 14
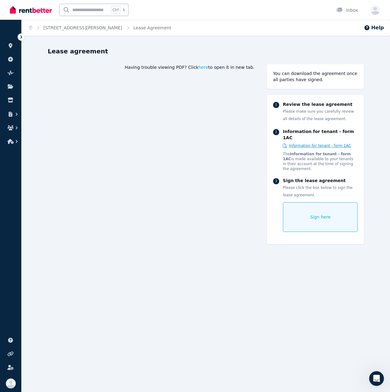
click at [321, 143] on span "Information for tenant - form 1AC" at bounding box center [320, 145] width 62 height 5
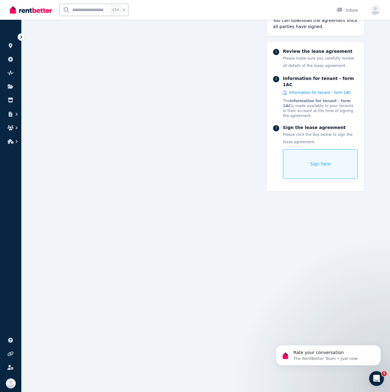
scroll to position [2692, 0]
click at [319, 98] on p "The Information for tenant - form 1AC is made available to your tenants in thei…" at bounding box center [320, 108] width 75 height 20
click at [290, 100] on p "The Information for tenant - form 1AC is made available to your tenants in thei…" at bounding box center [320, 108] width 75 height 20
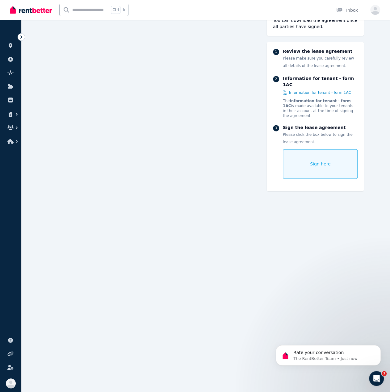
click at [316, 102] on p "The Information for tenant - form 1AC is made available to your tenants in thei…" at bounding box center [320, 108] width 75 height 20
click at [322, 110] on div "1 Review the lease agreement Please make sure you carefully review all details …" at bounding box center [315, 116] width 97 height 149
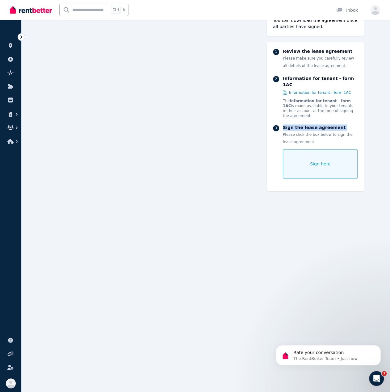
click at [322, 110] on div "1 Review the lease agreement Please make sure you carefully review all details …" at bounding box center [315, 116] width 97 height 149
click at [304, 58] on span "Please make sure you carefully review all details of the lease agreement." at bounding box center [318, 62] width 71 height 12
click at [297, 63] on div "Review the lease agreement Please make sure you carefully review all details of…" at bounding box center [320, 58] width 75 height 21
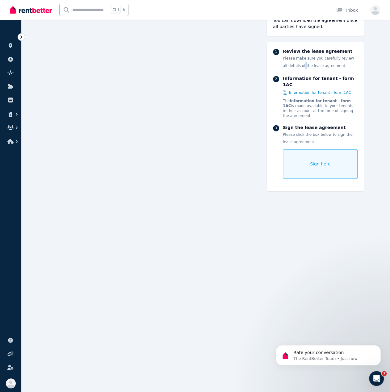
click at [297, 63] on div "Review the lease agreement Please make sure you carefully review all details of…" at bounding box center [320, 58] width 75 height 21
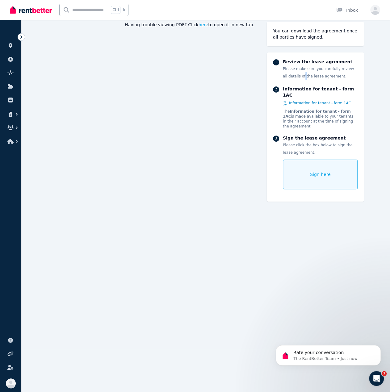
scroll to position [0, 0]
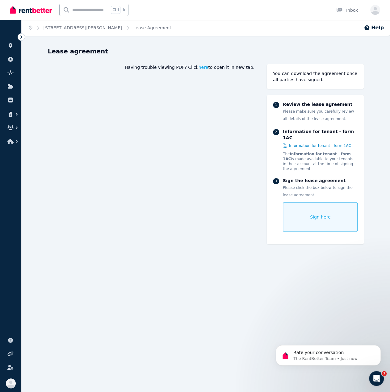
click at [308, 121] on span "Please make sure you carefully review all details of the lease agreement." at bounding box center [318, 115] width 71 height 12
click at [308, 119] on span "Please make sure you carefully review all details of the lease agreement." at bounding box center [318, 115] width 71 height 12
drag, startPoint x: 308, startPoint y: 119, endPoint x: 301, endPoint y: 119, distance: 6.5
click at [303, 119] on span "Please make sure you carefully review all details of the lease agreement." at bounding box center [318, 115] width 71 height 12
click at [301, 119] on span "Please make sure you carefully review all details of the lease agreement." at bounding box center [318, 115] width 71 height 12
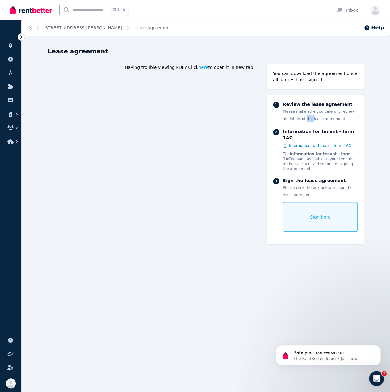
click at [301, 119] on span "Please make sure you carefully review all details of the lease agreement." at bounding box center [318, 115] width 71 height 12
click at [306, 117] on span "Please make sure you carefully review all details of the lease agreement." at bounding box center [318, 115] width 71 height 12
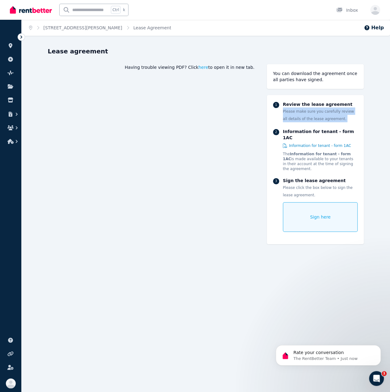
click at [306, 117] on span "Please make sure you carefully review all details of the lease agreement." at bounding box center [318, 115] width 71 height 12
click at [313, 104] on p "Review the lease agreement" at bounding box center [320, 104] width 75 height 6
click at [313, 100] on div "1 Review the lease agreement Please make sure you carefully review all details …" at bounding box center [315, 169] width 97 height 149
click at [88, 28] on link "[STREET_ADDRESS][PERSON_NAME]" at bounding box center [82, 27] width 79 height 5
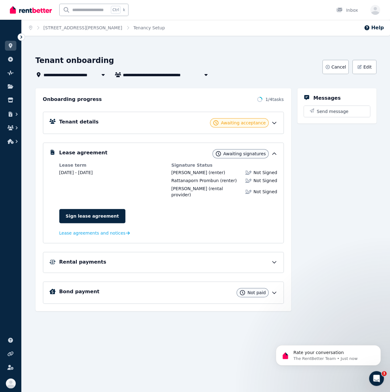
click at [276, 123] on icon at bounding box center [274, 123] width 6 height 6
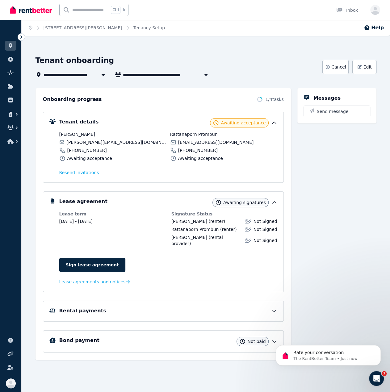
click at [337, 232] on div "Messages Send message" at bounding box center [336, 223] width 79 height 271
click at [319, 364] on div "Rate your conversation The RentBetter Team • Just now" at bounding box center [327, 355] width 105 height 20
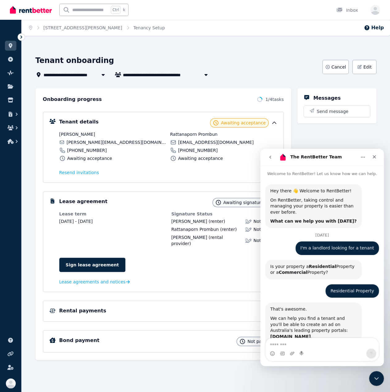
scroll to position [1, 0]
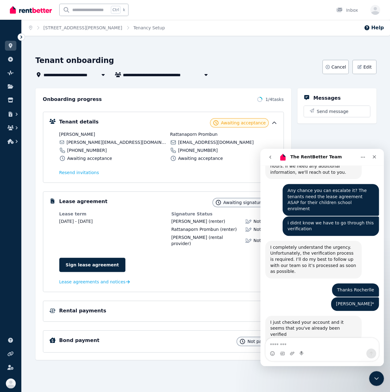
click at [319, 351] on div "Intercom messenger" at bounding box center [321, 353] width 113 height 10
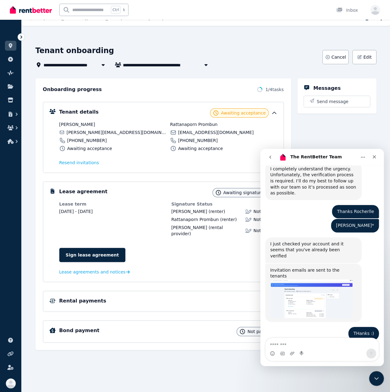
scroll to position [1157, 0]
click at [306, 347] on textarea "Message…" at bounding box center [321, 343] width 113 height 10
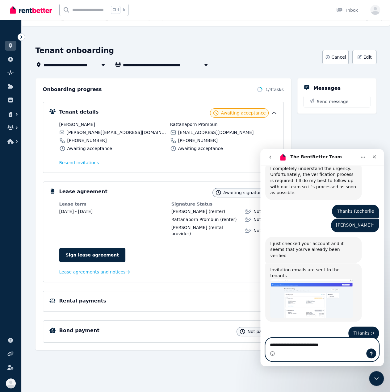
type textarea "**********"
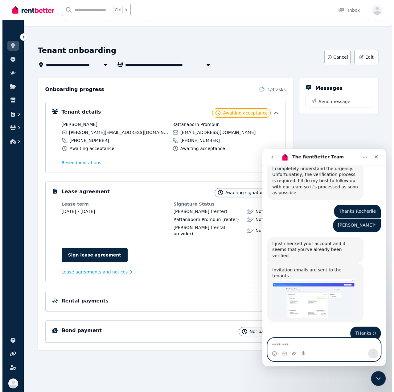
scroll to position [1165, 0]
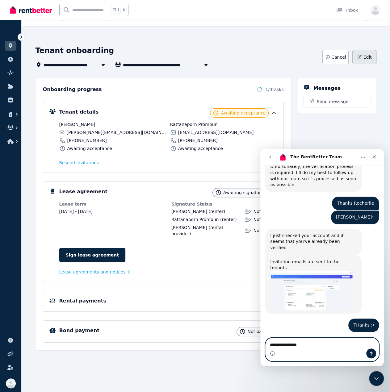
type textarea "**********"
click at [368, 56] on span "Edit" at bounding box center [367, 57] width 8 height 6
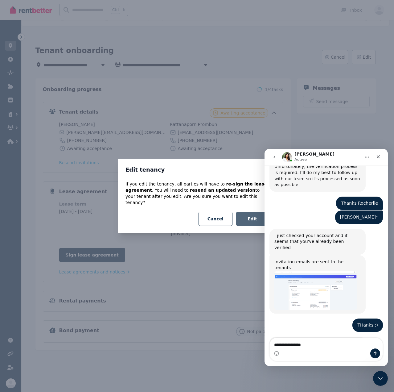
click at [249, 216] on button "Edit" at bounding box center [252, 219] width 32 height 14
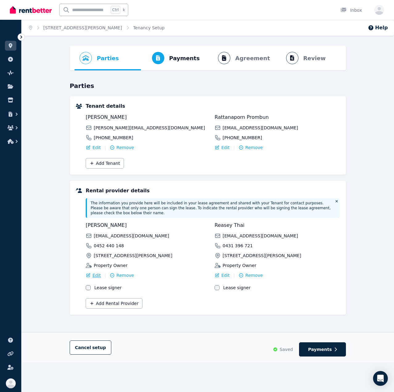
click at [95, 272] on span "Edit" at bounding box center [97, 275] width 8 height 6
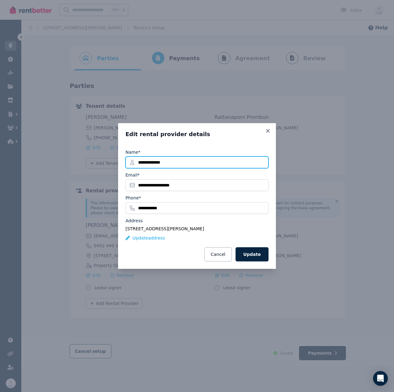
click at [143, 161] on input "**********" at bounding box center [197, 162] width 143 height 12
type input "**********"
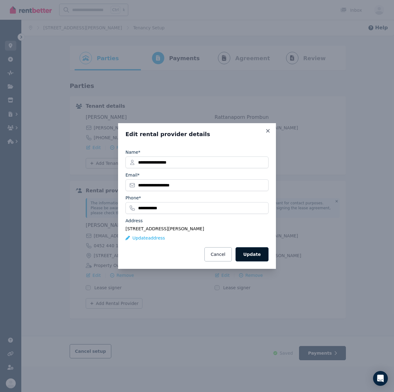
click at [258, 251] on button "Update" at bounding box center [252, 254] width 33 height 14
click at [261, 254] on div "Reasey Thai reasey_thai@hotmail.com 0431 396 721 457 Abernethy Rd, Cloverdale P…" at bounding box center [277, 244] width 125 height 47
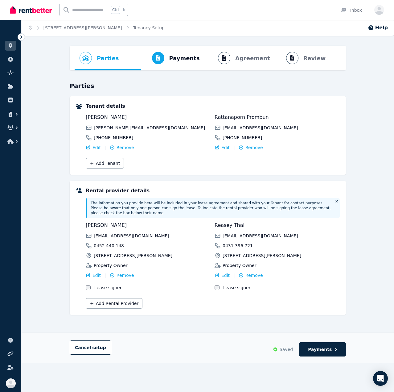
click at [307, 263] on div "Reasey Thai reasey_thai@hotmail.com 0431 396 721 457 Abernethy Rd, Cloverdale P…" at bounding box center [277, 255] width 125 height 69
click at [338, 345] on button "Payments" at bounding box center [322, 349] width 47 height 14
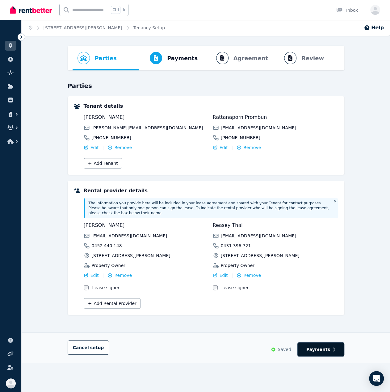
select select "**********"
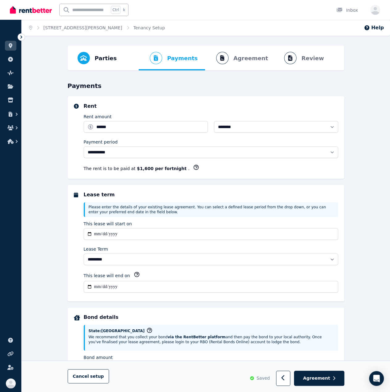
select select "**********"
click at [324, 382] on button "Agreement" at bounding box center [319, 378] width 50 height 15
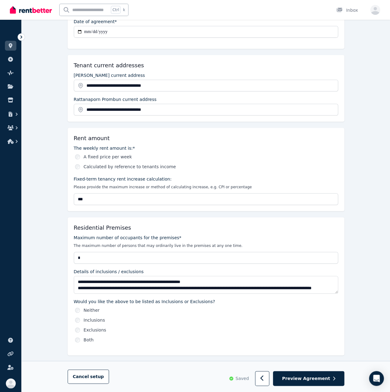
scroll to position [123, 0]
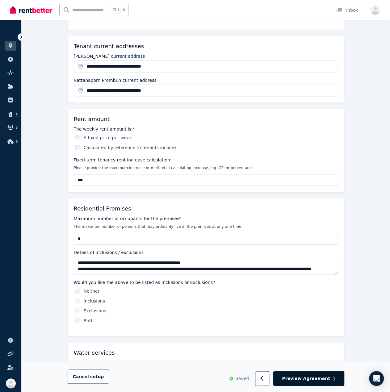
click at [314, 382] on button "Preview Agreement" at bounding box center [308, 378] width 71 height 15
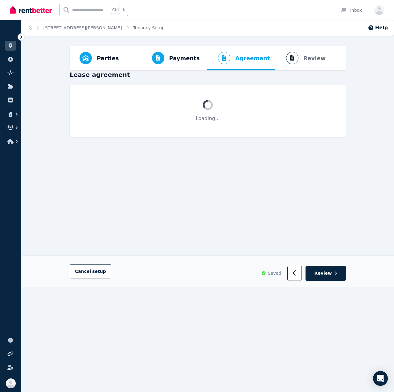
click at [319, 379] on div "Parties Rental provider and tenant details Payments Bond and rental payments Ag…" at bounding box center [208, 219] width 373 height 346
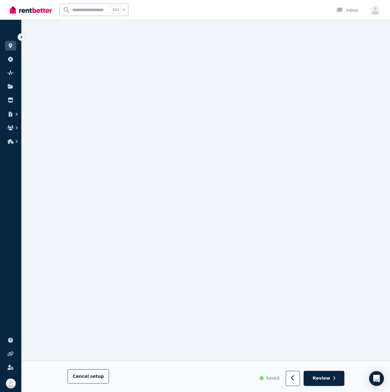
scroll to position [95, 0]
click at [377, 297] on body "Open main menu Ctrl k Inbox Open user menu ORGANISE Properties Add property Pul…" at bounding box center [195, 101] width 390 height 392
click at [380, 382] on div "Open Intercom Messenger" at bounding box center [376, 378] width 16 height 16
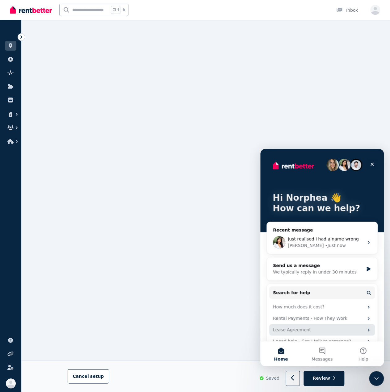
scroll to position [11, 0]
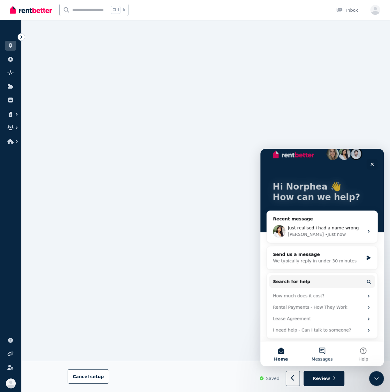
click at [324, 349] on button "Messages" at bounding box center [321, 353] width 41 height 25
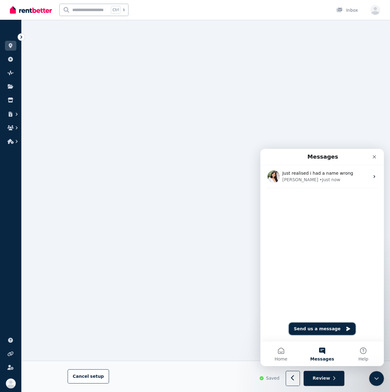
scroll to position [1267, 0]
click at [315, 328] on button "Send us a message" at bounding box center [321, 328] width 67 height 12
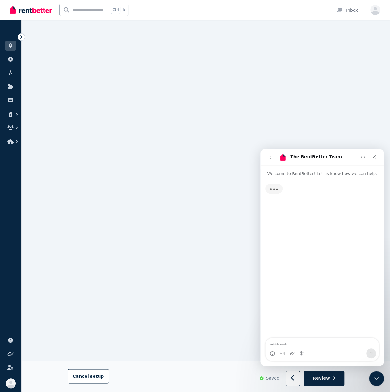
click at [268, 159] on icon "go back" at bounding box center [269, 157] width 5 height 5
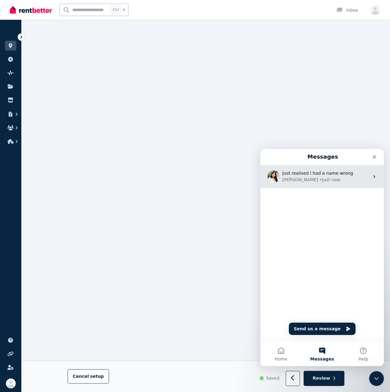
click at [295, 178] on div "Rochelle" at bounding box center [300, 179] width 36 height 6
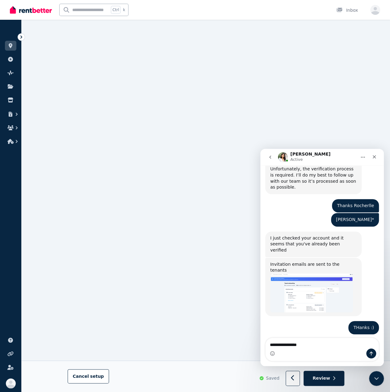
scroll to position [1165, 0]
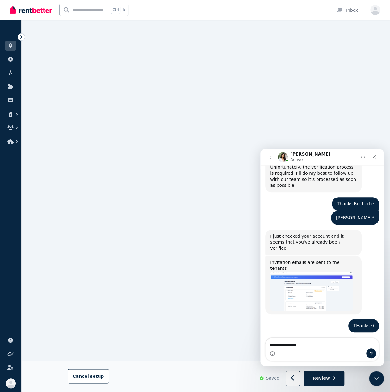
type textarea "*"
type textarea "**********"
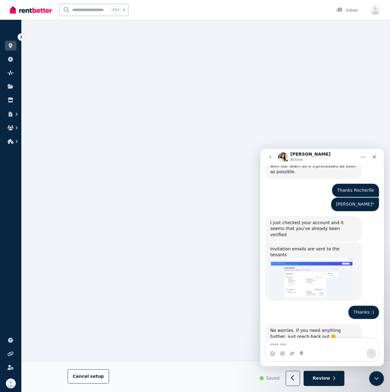
scroll to position [1179, 0]
click at [376, 154] on div "Close" at bounding box center [373, 156] width 11 height 11
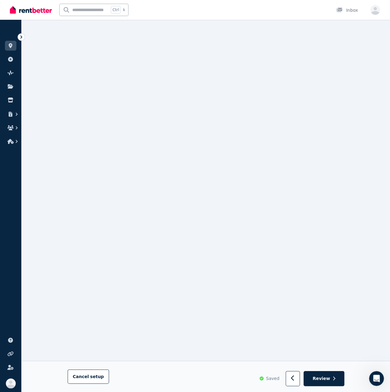
scroll to position [5679, 0]
click at [332, 373] on button "Review" at bounding box center [323, 378] width 40 height 15
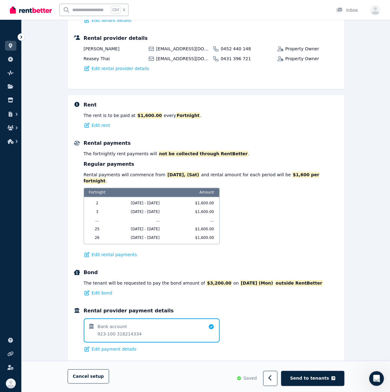
scroll to position [280, 0]
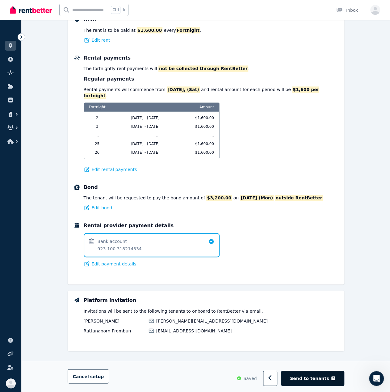
click at [316, 374] on button "Send to tenants" at bounding box center [312, 378] width 63 height 15
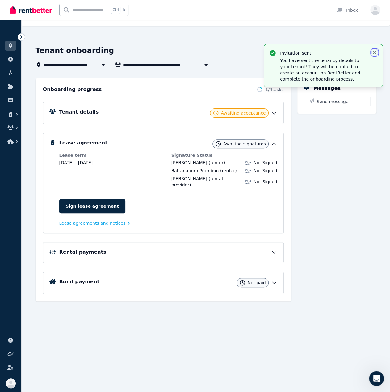
click at [374, 50] on icon "button" at bounding box center [374, 52] width 6 height 6
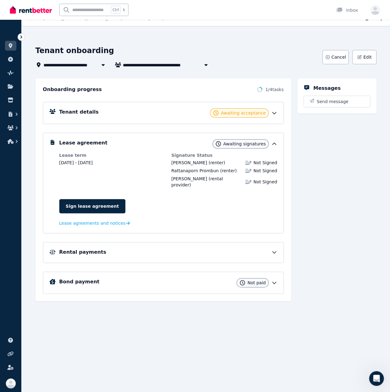
click at [273, 111] on icon at bounding box center [274, 113] width 6 height 6
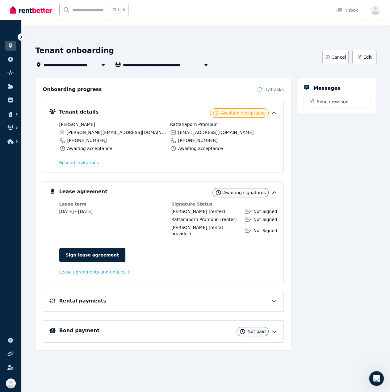
click at [188, 214] on div "Matteo Barile (renter) Not Signed Rattanaporn Prombun (renter) Not Signed Chann…" at bounding box center [224, 222] width 106 height 28
click at [189, 225] on span "Channorphea Rasmey" at bounding box center [189, 227] width 36 height 5
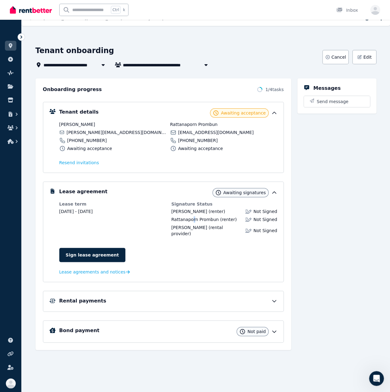
click at [191, 222] on div "Matteo Barile (renter) Not Signed Rattanaporn Prombun (renter) Not Signed Chann…" at bounding box center [224, 222] width 106 height 28
click at [194, 219] on span "Rattanaporn Prombun" at bounding box center [195, 219] width 48 height 5
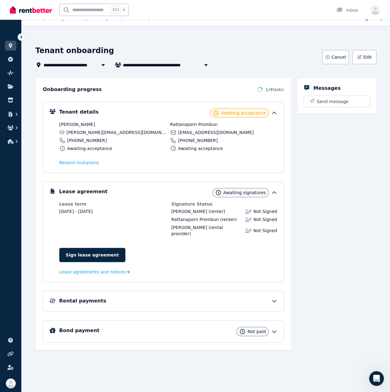
click at [195, 227] on span "Channorphea Rasmey" at bounding box center [189, 227] width 36 height 5
click at [176, 237] on dl "Lease term 20 Sept 2025 - 18 Sept 2026 Signature Status Matteo Barile (renter) …" at bounding box center [168, 238] width 218 height 75
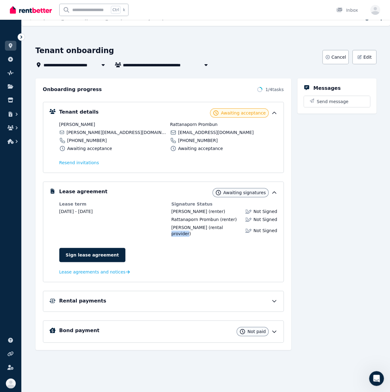
click at [180, 234] on div "Channorphea Rasmey (rental provider)" at bounding box center [206, 230] width 70 height 12
click at [225, 291] on div "Rental payments" at bounding box center [163, 301] width 241 height 21
click at [226, 303] on div "Rental payments" at bounding box center [168, 300] width 218 height 7
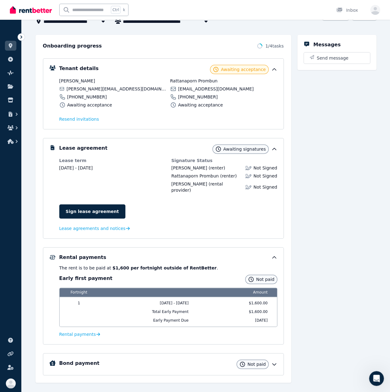
scroll to position [63, 0]
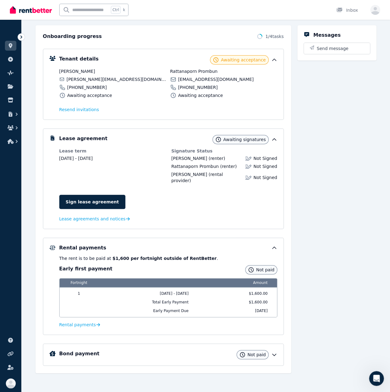
click at [279, 355] on div "Bond payment Not paid" at bounding box center [163, 354] width 241 height 22
click at [274, 356] on div "Bond payment Not paid" at bounding box center [168, 354] width 218 height 9
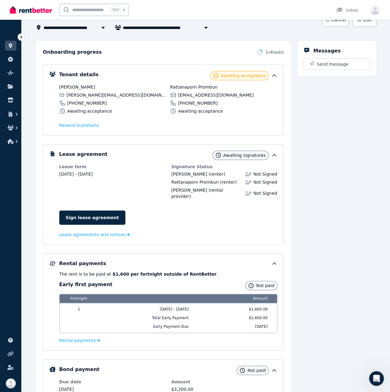
scroll to position [0, 0]
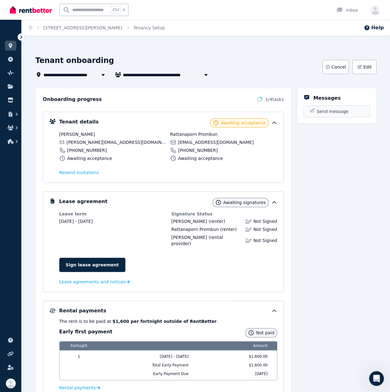
click at [341, 112] on span "Send message" at bounding box center [333, 111] width 32 height 6
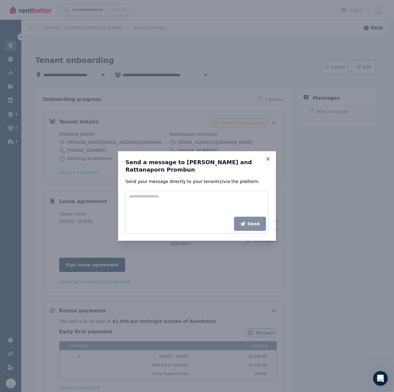
click at [314, 195] on div "Send a message to Matteo Barile and Rattanaporn Prombun Send your message direc…" at bounding box center [197, 196] width 394 height 392
click at [236, 198] on textarea "Add your message" at bounding box center [197, 204] width 143 height 26
click at [201, 195] on textarea "Add your message" at bounding box center [197, 204] width 143 height 26
click at [201, 197] on textarea "Add your message" at bounding box center [197, 204] width 143 height 26
click at [268, 158] on icon at bounding box center [268, 159] width 6 height 6
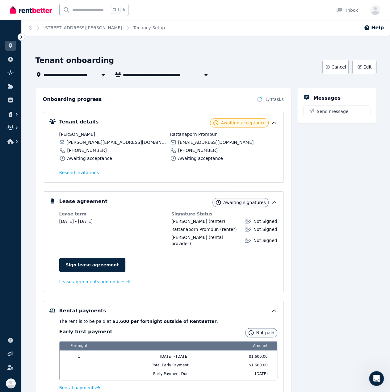
click at [270, 98] on span "1 / 4 tasks" at bounding box center [274, 99] width 18 height 6
click at [284, 100] on div "Onboarding progress 1 / 4 tasks Tenant details Awaiting acceptance Matteo Baril…" at bounding box center [162, 316] width 255 height 456
click at [284, 101] on div "Onboarding progress 1 / 4 tasks Tenant details Awaiting acceptance Matteo Baril…" at bounding box center [162, 316] width 255 height 456
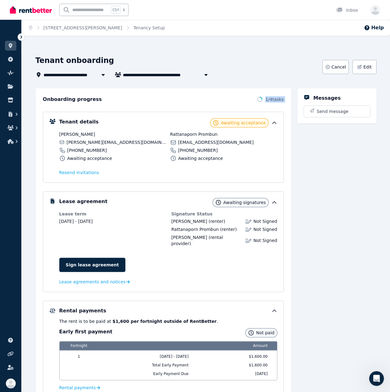
click at [284, 101] on div "Onboarding progress 1 / 4 tasks Tenant details Awaiting acceptance Matteo Baril…" at bounding box center [162, 316] width 255 height 456
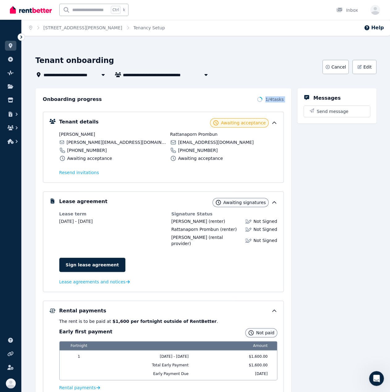
click at [284, 101] on div "Onboarding progress 1 / 4 tasks Tenant details Awaiting acceptance Matteo Baril…" at bounding box center [162, 316] width 255 height 456
click at [356, 56] on header "**********" at bounding box center [205, 67] width 341 height 23
click at [207, 76] on icon "button" at bounding box center [206, 74] width 6 height 5
type input "**********"
click at [207, 76] on icon "button" at bounding box center [206, 74] width 6 height 5
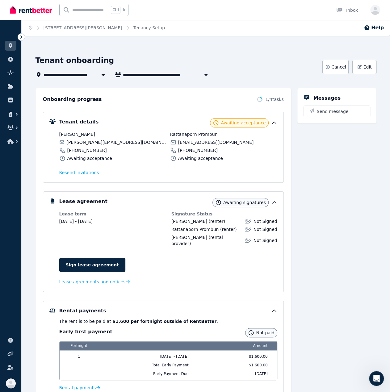
click at [102, 76] on icon at bounding box center [103, 74] width 6 height 5
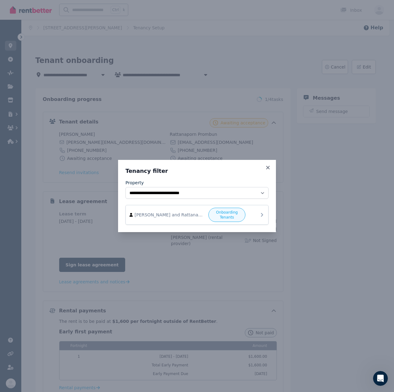
click at [234, 216] on span "Onboarding Tenants" at bounding box center [226, 215] width 31 height 10
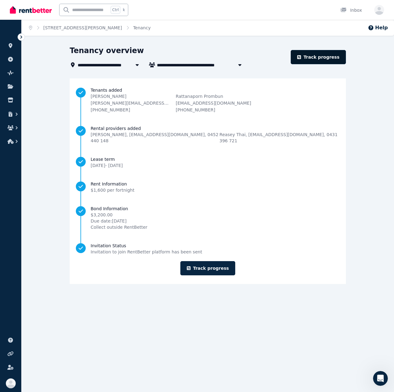
click at [330, 60] on link "Track progress" at bounding box center [318, 57] width 55 height 14
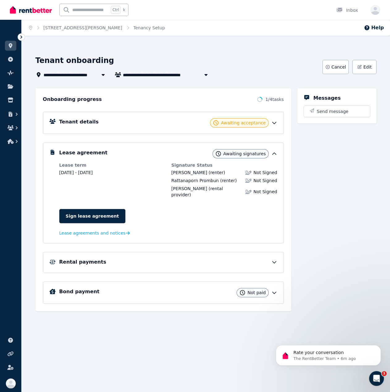
scroll to position [1251, 0]
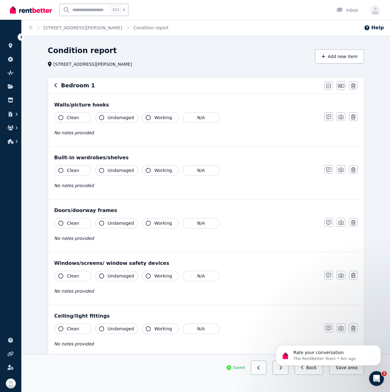
click at [237, 42] on div "Home [STREET_ADDRESS][PERSON_NAME] Condition report Help Condition report [STRE…" at bounding box center [195, 196] width 390 height 392
click at [23, 38] on icon at bounding box center [21, 37] width 6 height 6
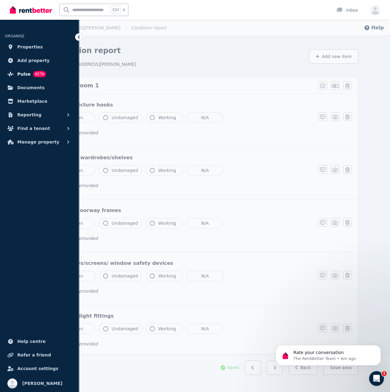
click at [20, 74] on span "Pulse" at bounding box center [23, 73] width 13 height 7
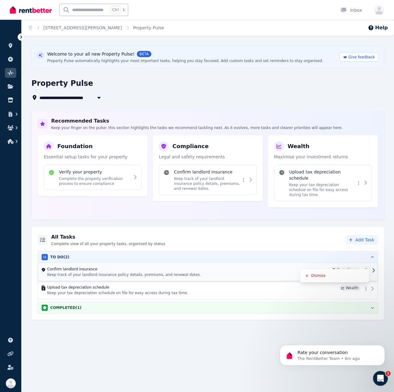
click at [366, 263] on html "**********" at bounding box center [197, 196] width 394 height 392
click at [366, 262] on html "**********" at bounding box center [197, 196] width 394 height 392
click at [366, 261] on html "**********" at bounding box center [197, 196] width 394 height 392
click at [367, 262] on html "**********" at bounding box center [197, 196] width 394 height 392
click at [367, 281] on html "**********" at bounding box center [197, 196] width 394 height 392
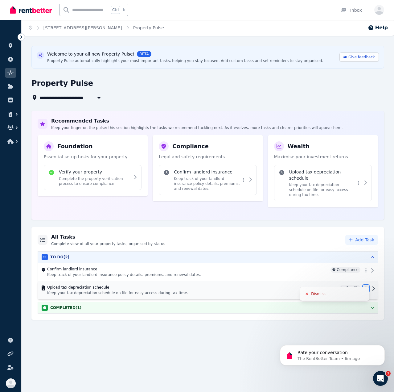
click at [367, 281] on html "**********" at bounding box center [197, 196] width 394 height 392
click at [211, 325] on div "**********" at bounding box center [197, 196] width 394 height 392
click at [157, 93] on div "**********" at bounding box center [205, 89] width 349 height 23
click at [102, 100] on button "button" at bounding box center [98, 97] width 11 height 7
type input "**********"
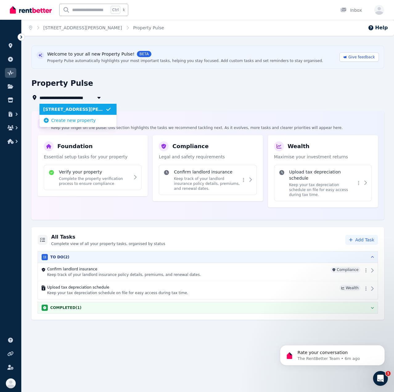
click at [162, 97] on div "**********" at bounding box center [205, 97] width 349 height 7
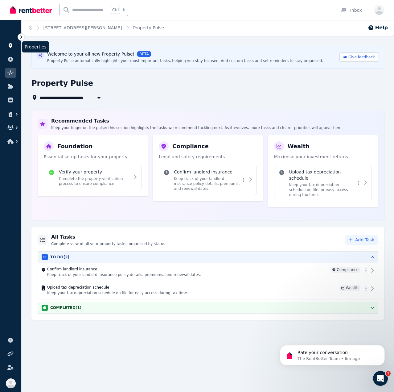
click at [14, 47] on link at bounding box center [10, 46] width 11 height 10
